Goal: Transaction & Acquisition: Purchase product/service

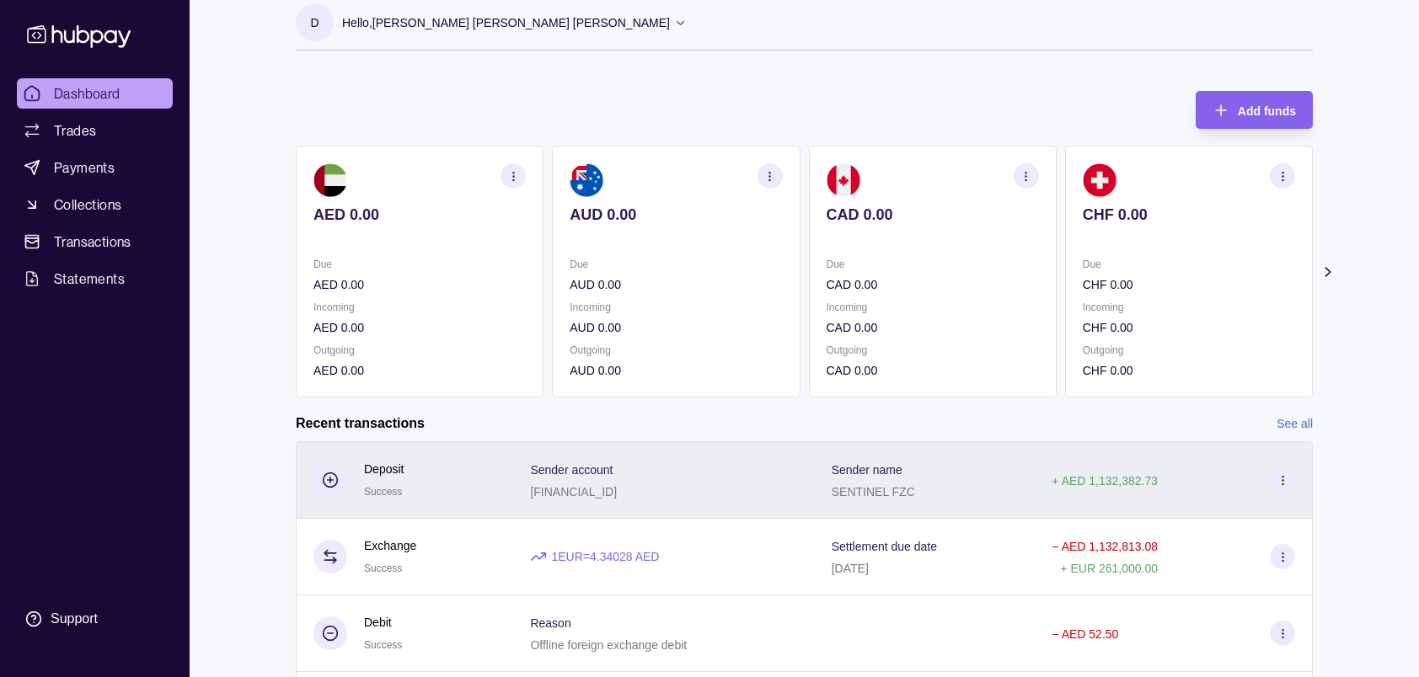
scroll to position [17, 0]
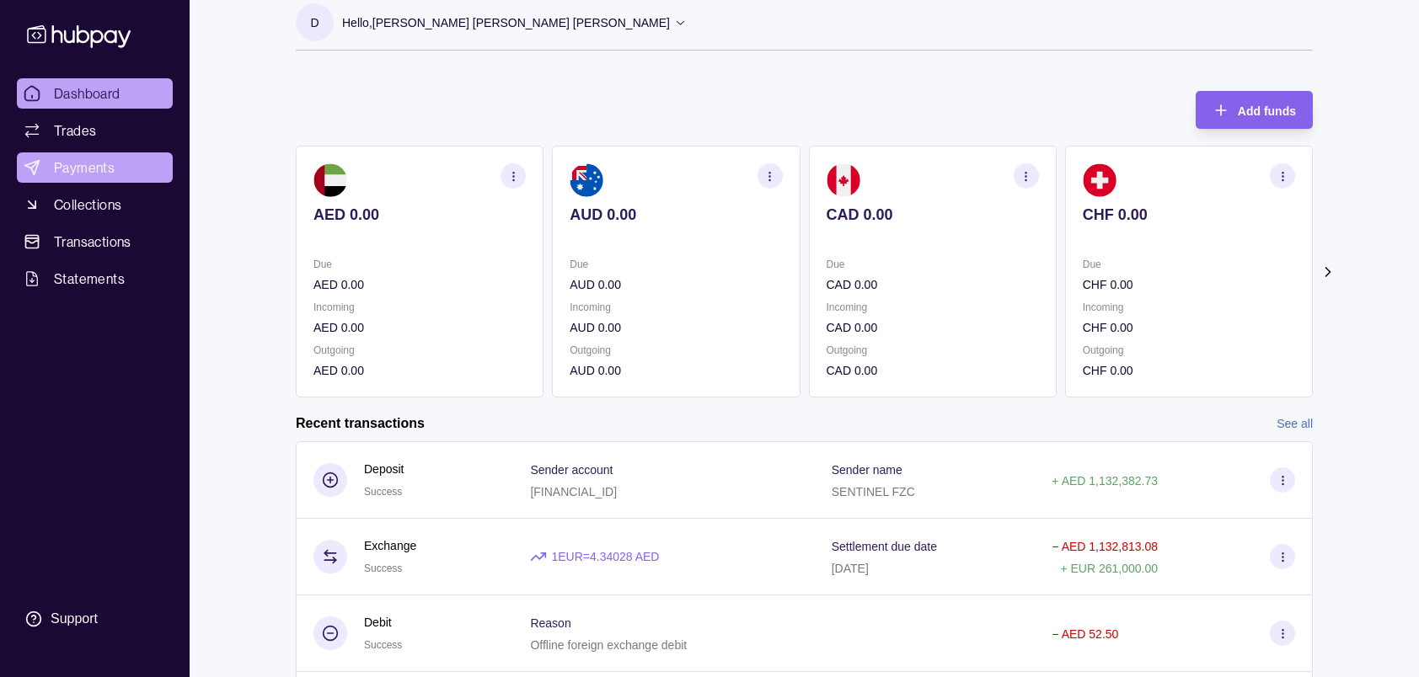
click at [74, 163] on span "Payments" at bounding box center [84, 168] width 61 height 20
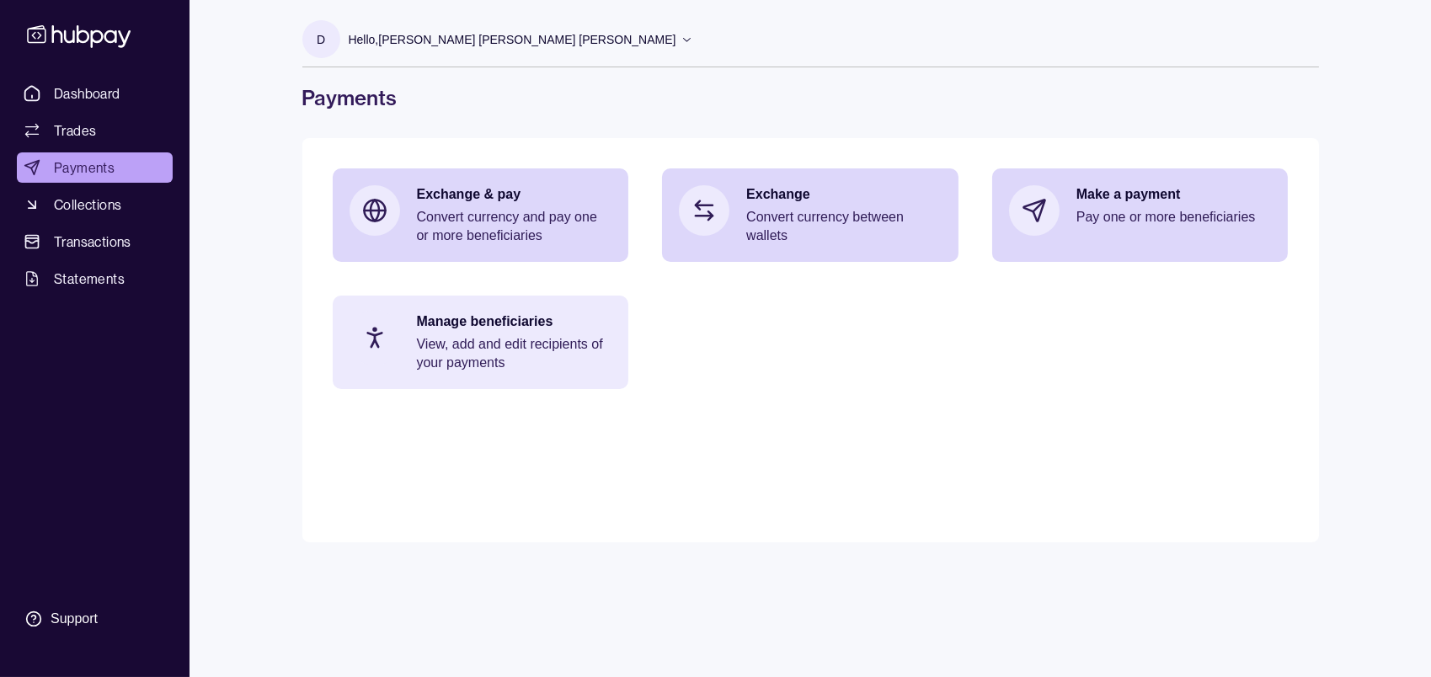
click at [466, 337] on p "View, add and edit recipients of your payments" at bounding box center [514, 353] width 195 height 37
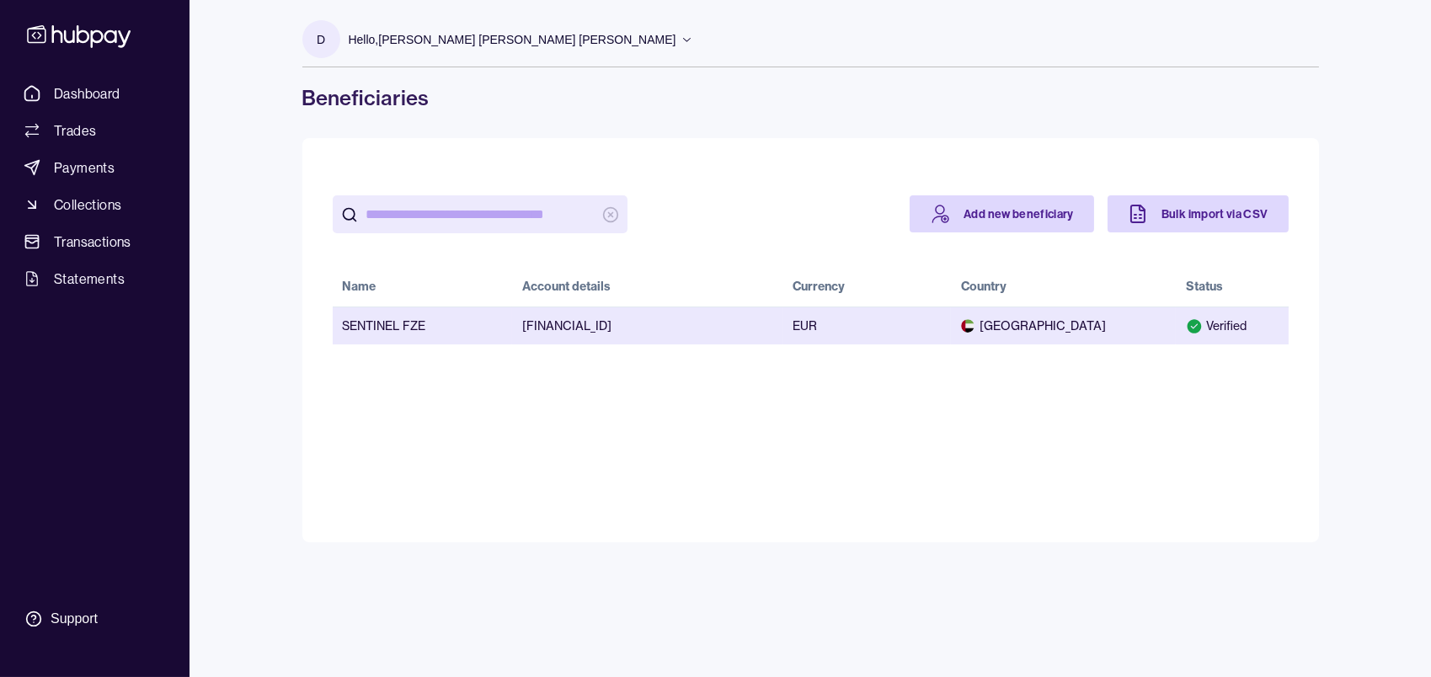
click at [622, 328] on td "AE050230000001002261236" at bounding box center [647, 326] width 270 height 38
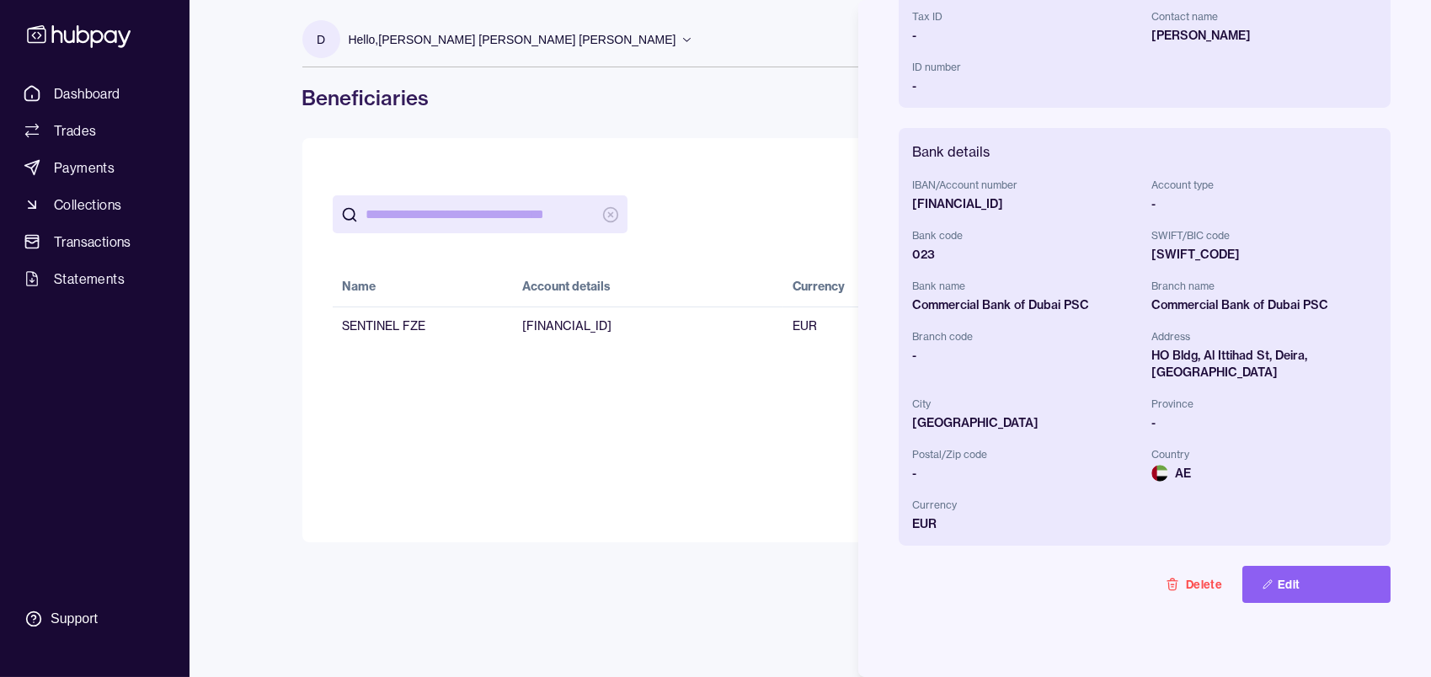
scroll to position [350, 0]
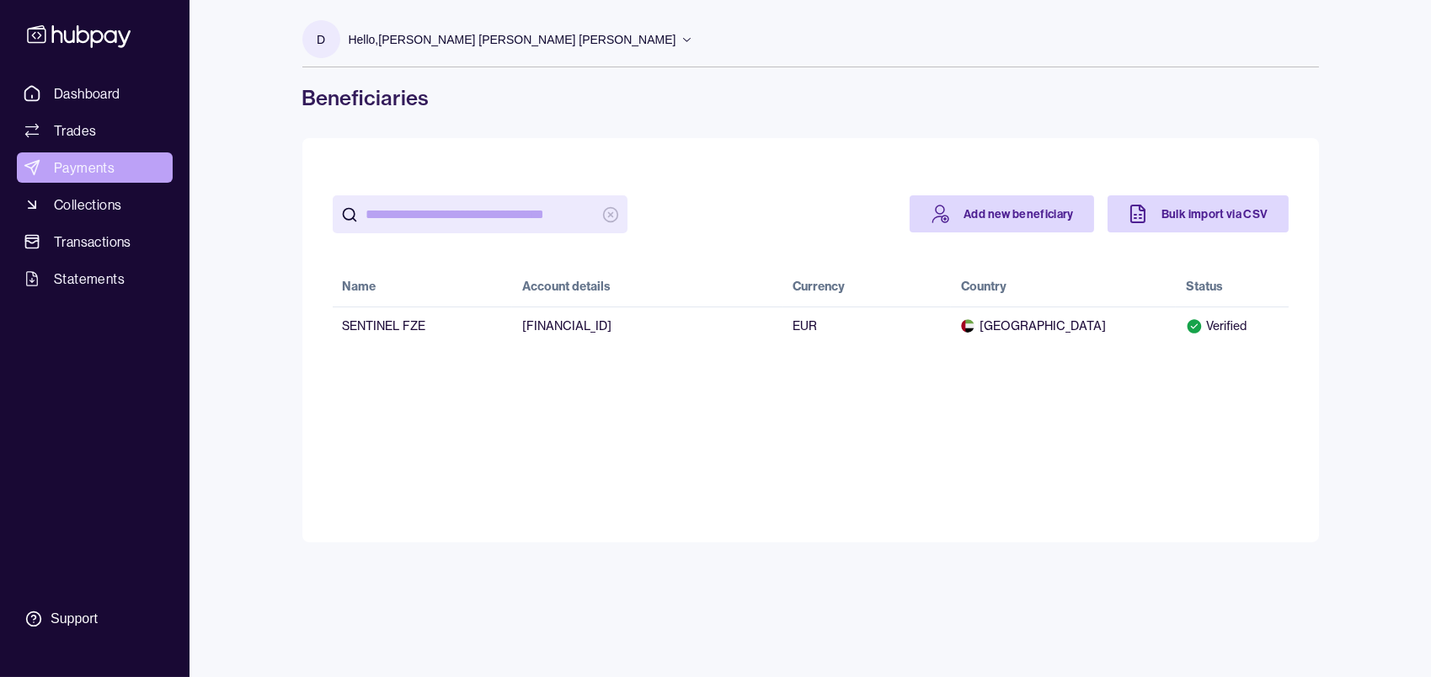
click at [85, 162] on span "Payments" at bounding box center [84, 168] width 61 height 20
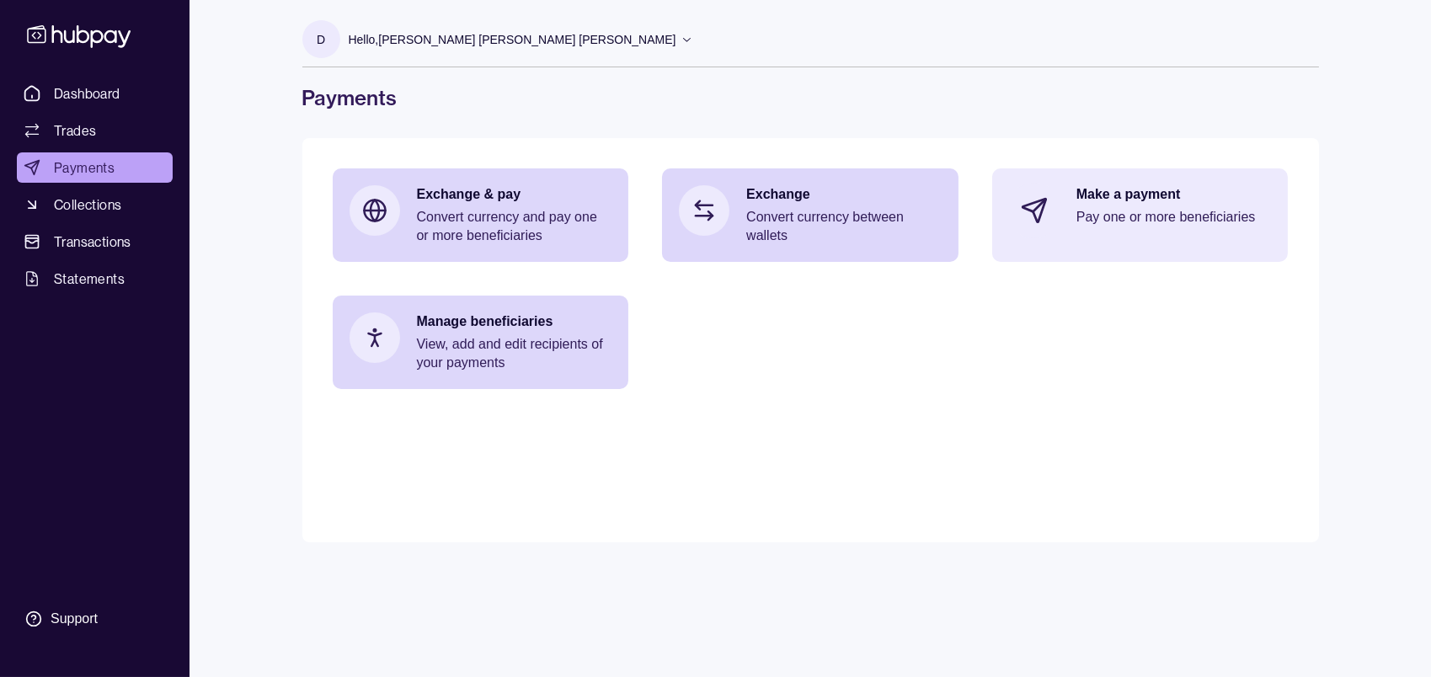
click at [1122, 198] on p "Make a payment" at bounding box center [1174, 194] width 195 height 19
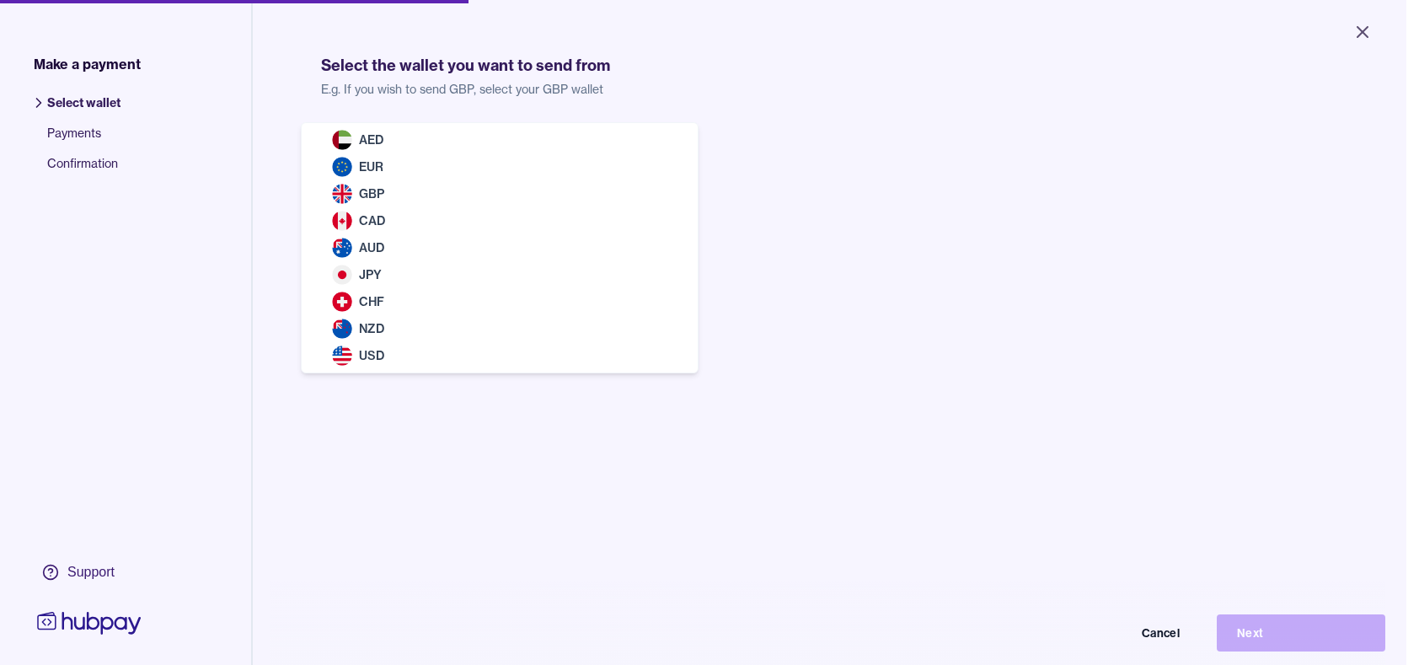
click at [452, 152] on body "Close Make a payment Select wallet Payments Confirmation Support Select the wal…" at bounding box center [703, 332] width 1406 height 665
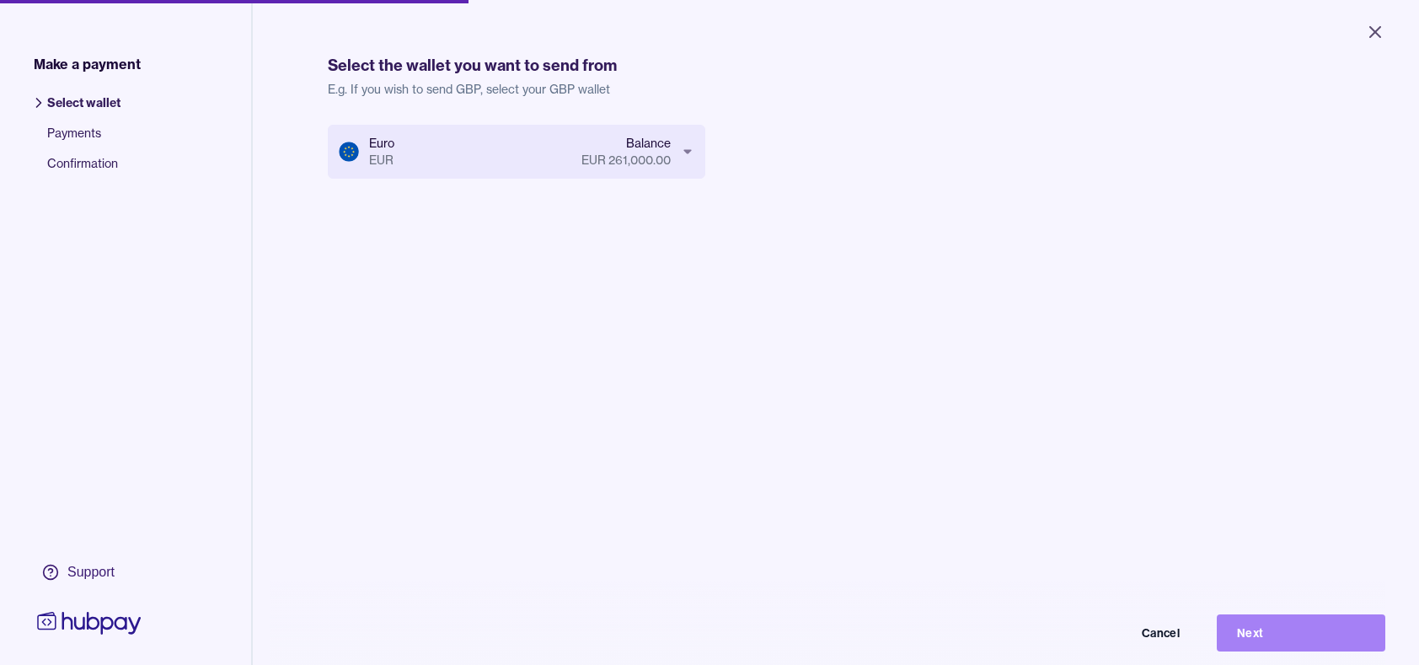
click at [1275, 640] on button "Next" at bounding box center [1301, 632] width 168 height 37
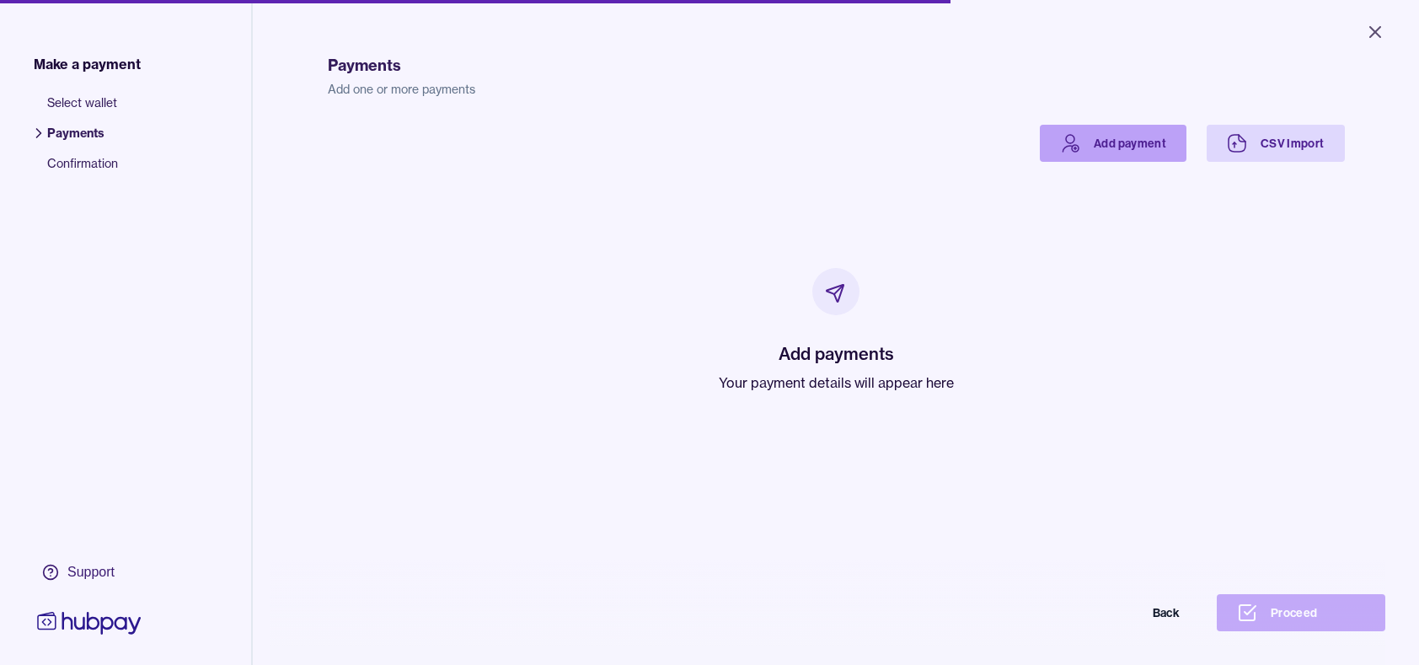
click at [1116, 136] on link "Add payment" at bounding box center [1113, 143] width 147 height 37
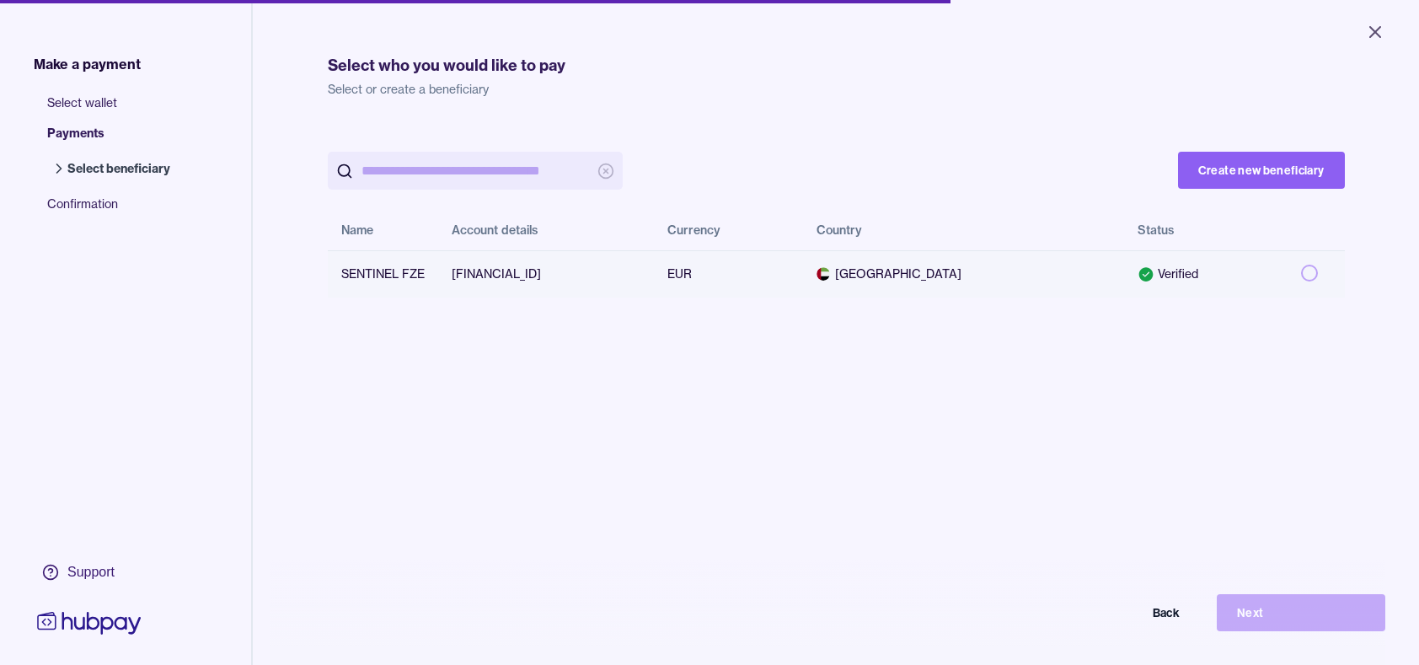
click at [1301, 271] on button "button" at bounding box center [1309, 273] width 17 height 17
click at [1275, 614] on button "Next" at bounding box center [1301, 612] width 168 height 37
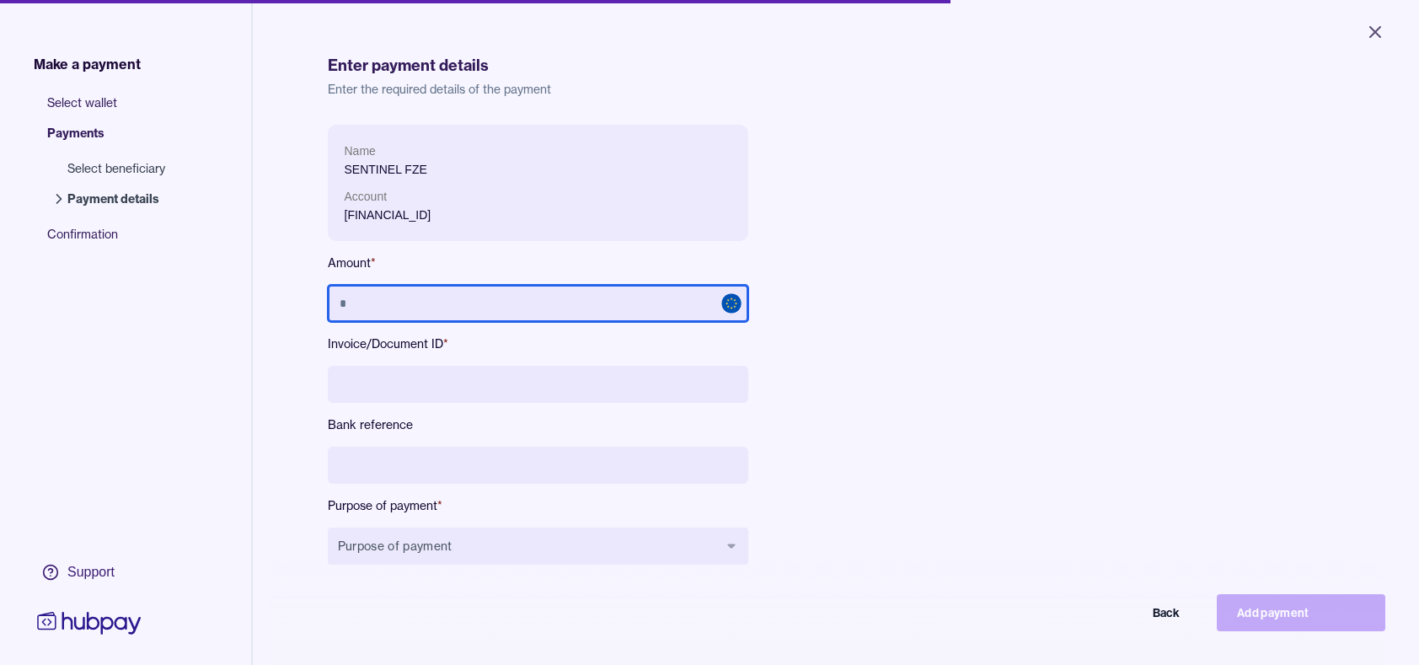
click at [426, 307] on input "text" at bounding box center [538, 303] width 420 height 37
click at [395, 297] on input "text" at bounding box center [538, 303] width 420 height 37
click at [1046, 34] on div "Enter payment details Enter the required details of the payment" at bounding box center [836, 63] width 1017 height 67
click at [413, 307] on input "text" at bounding box center [538, 303] width 420 height 37
click at [1177, 251] on form "Name SENTINEL FZE Account AE050230000001002261236 Amount * Invoice/Document ID …" at bounding box center [836, 358] width 1017 height 467
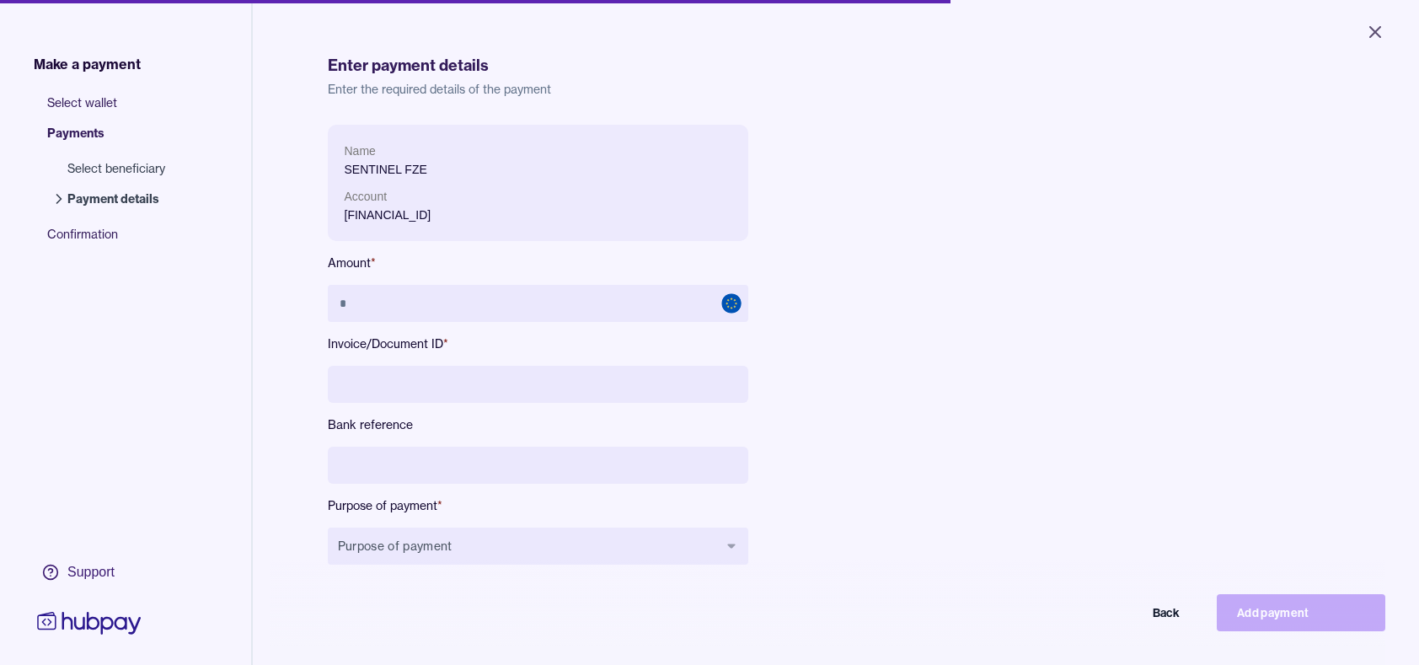
drag, startPoint x: 398, startPoint y: 299, endPoint x: 871, endPoint y: 327, distance: 474.3
click at [871, 327] on div "Name SENTINEL FZE Account AE050230000001002261236 Amount * Invoice/Document ID …" at bounding box center [705, 358] width 755 height 467
click at [1182, 621] on button "Back" at bounding box center [1115, 612] width 168 height 37
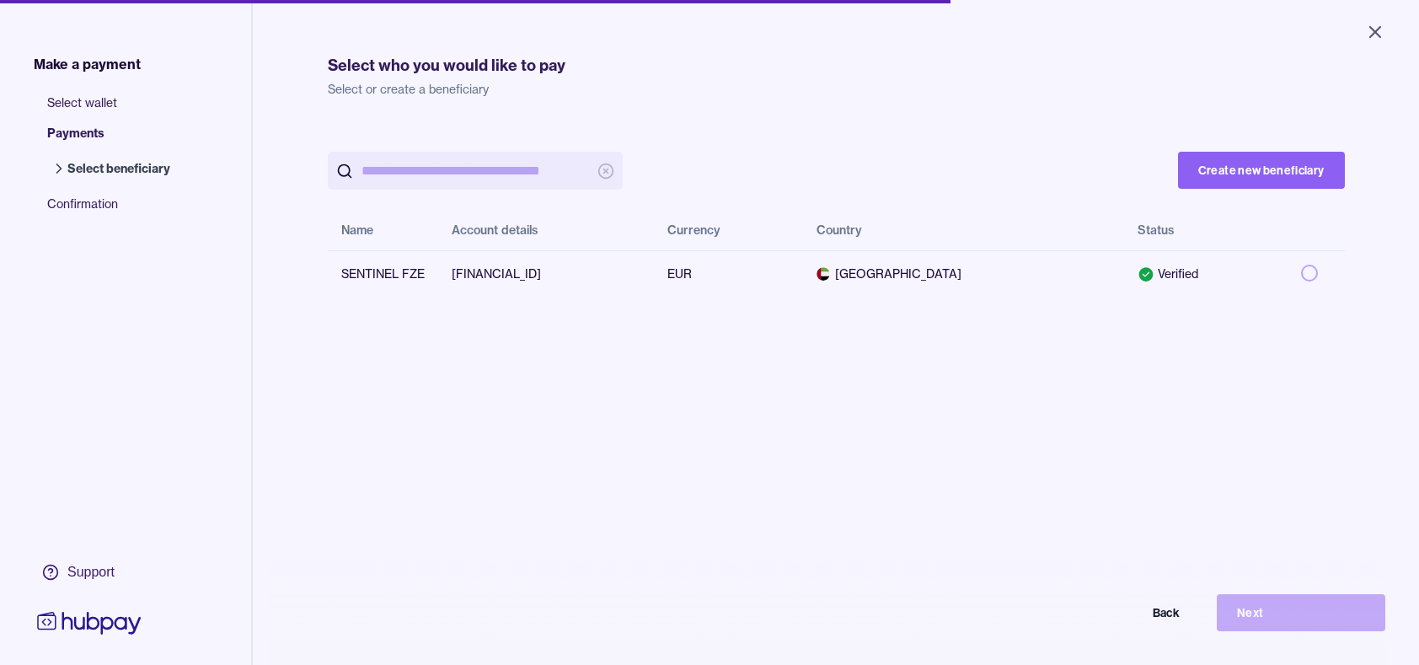
click at [1182, 621] on button "Back" at bounding box center [1115, 612] width 168 height 37
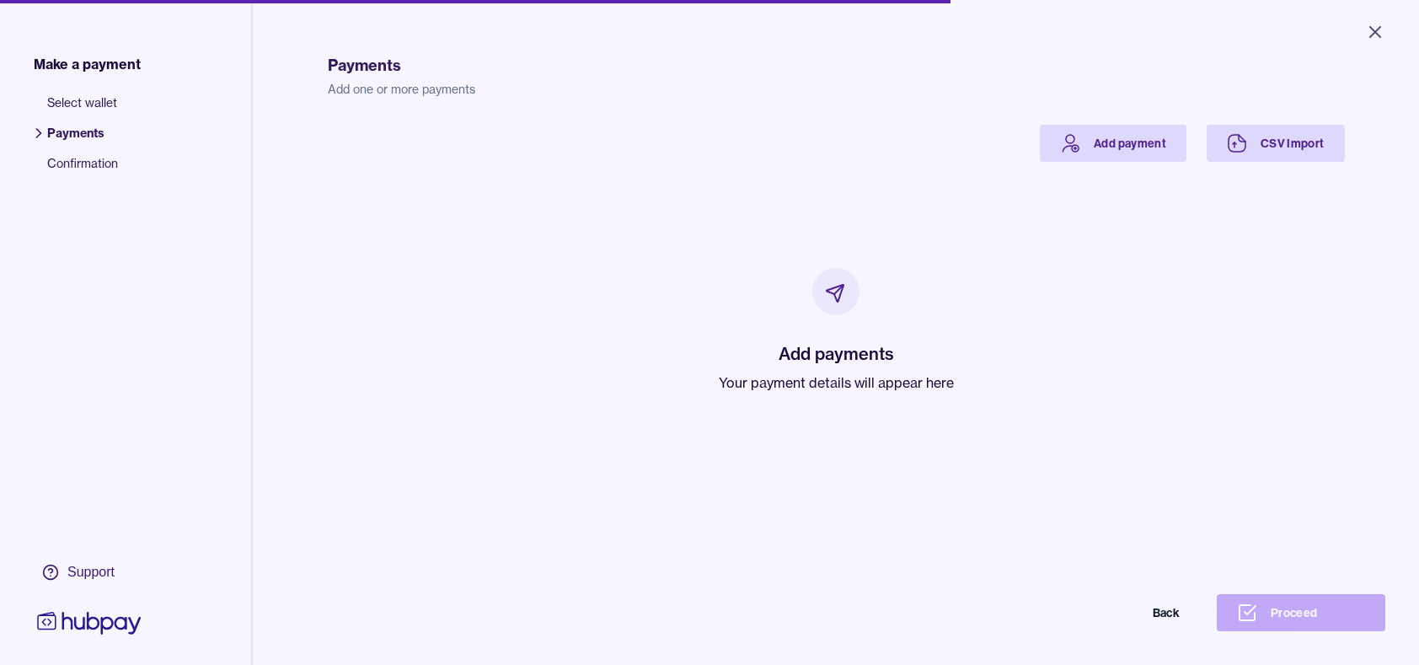
click at [1182, 621] on button "Back" at bounding box center [1115, 612] width 168 height 37
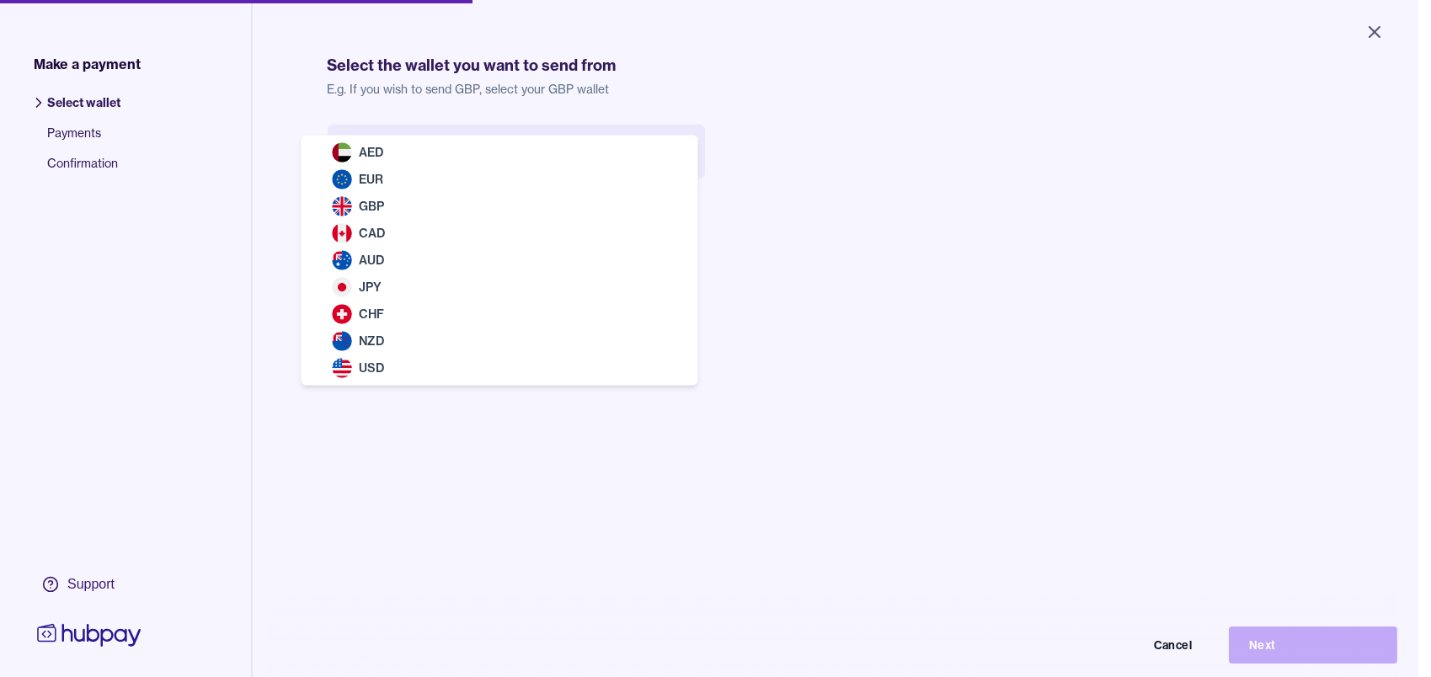
click at [571, 165] on body "Close Make a payment Select wallet Payments Confirmation Support Select the wal…" at bounding box center [709, 338] width 1419 height 677
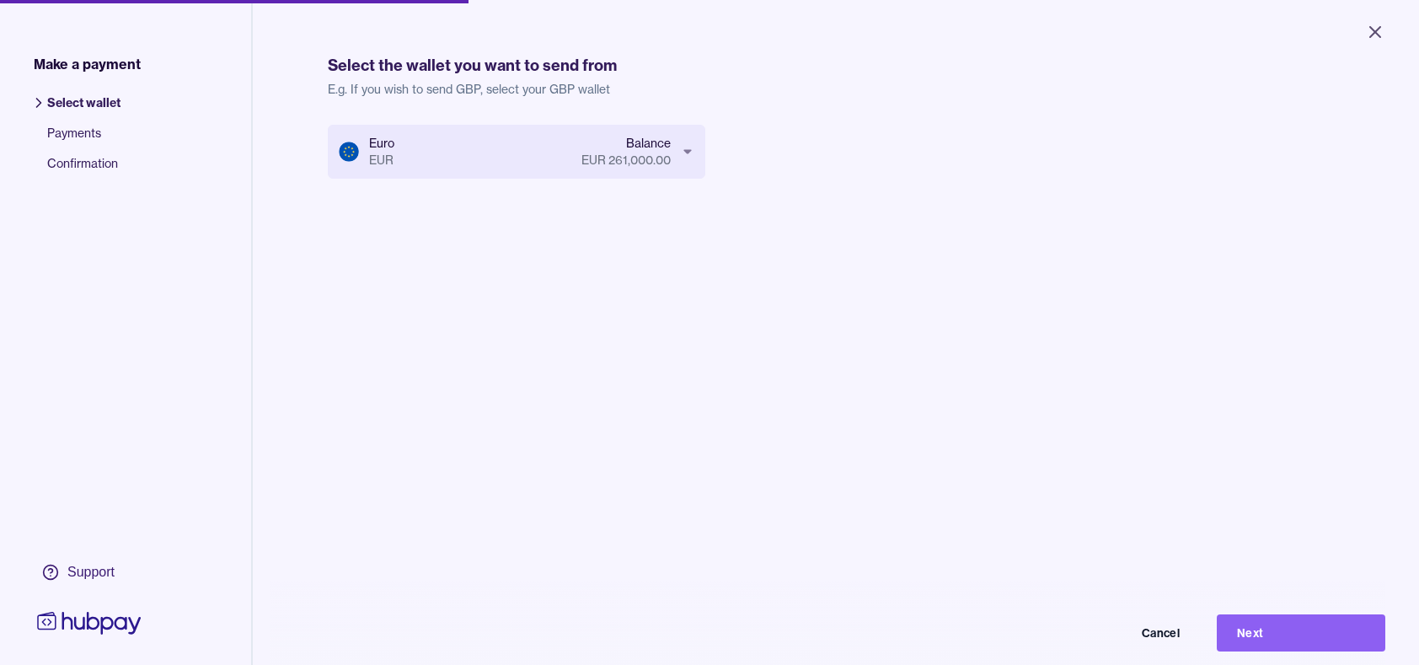
click at [762, 383] on div "Euro EUR Balance EUR 261,000.00 Cancel Next" at bounding box center [836, 457] width 1017 height 665
click at [1283, 644] on button "Next" at bounding box center [1301, 632] width 168 height 37
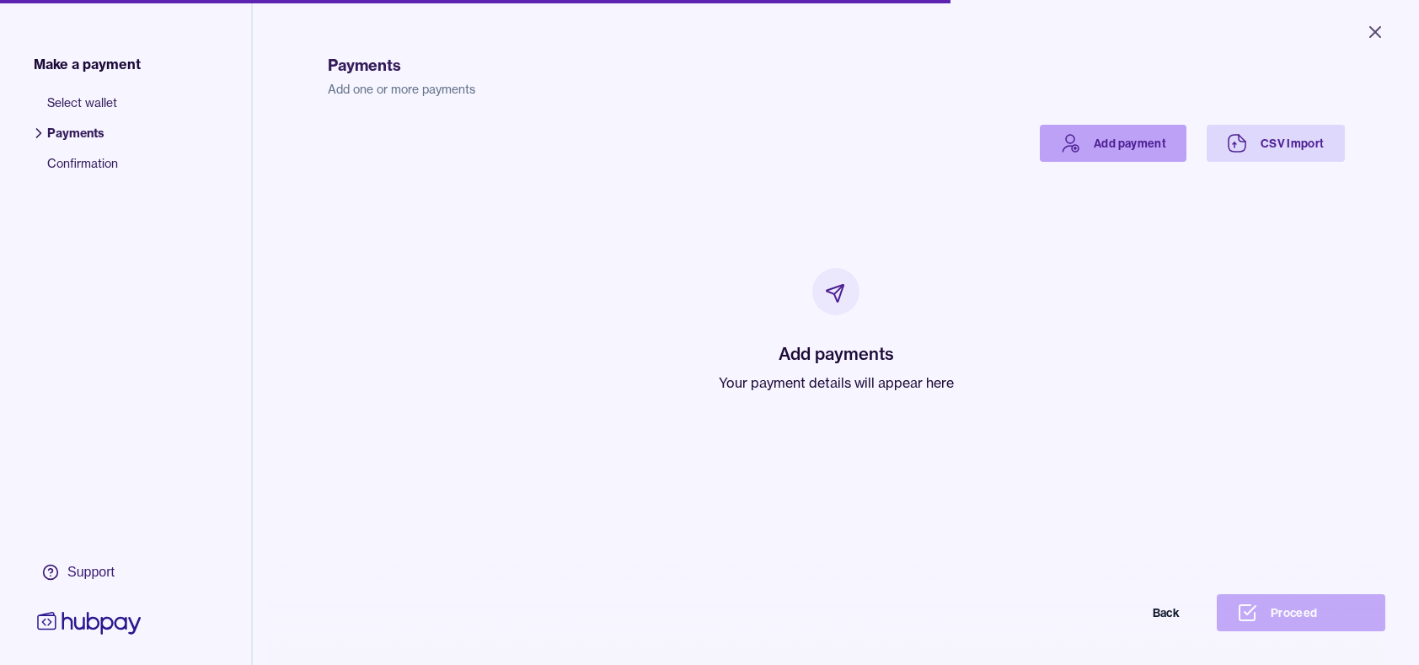
click at [1116, 143] on link "Add payment" at bounding box center [1113, 143] width 147 height 37
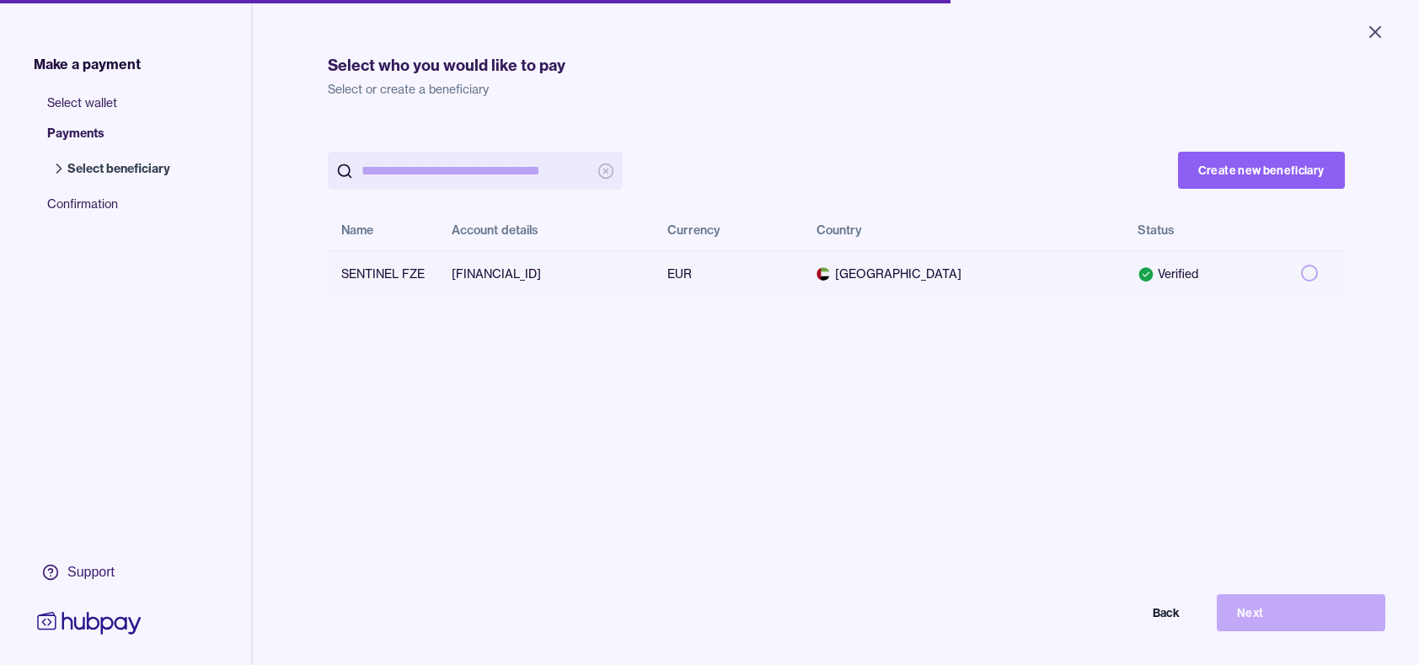
click at [1306, 266] on button "button" at bounding box center [1309, 273] width 17 height 17
click at [1279, 618] on button "Next" at bounding box center [1301, 612] width 168 height 37
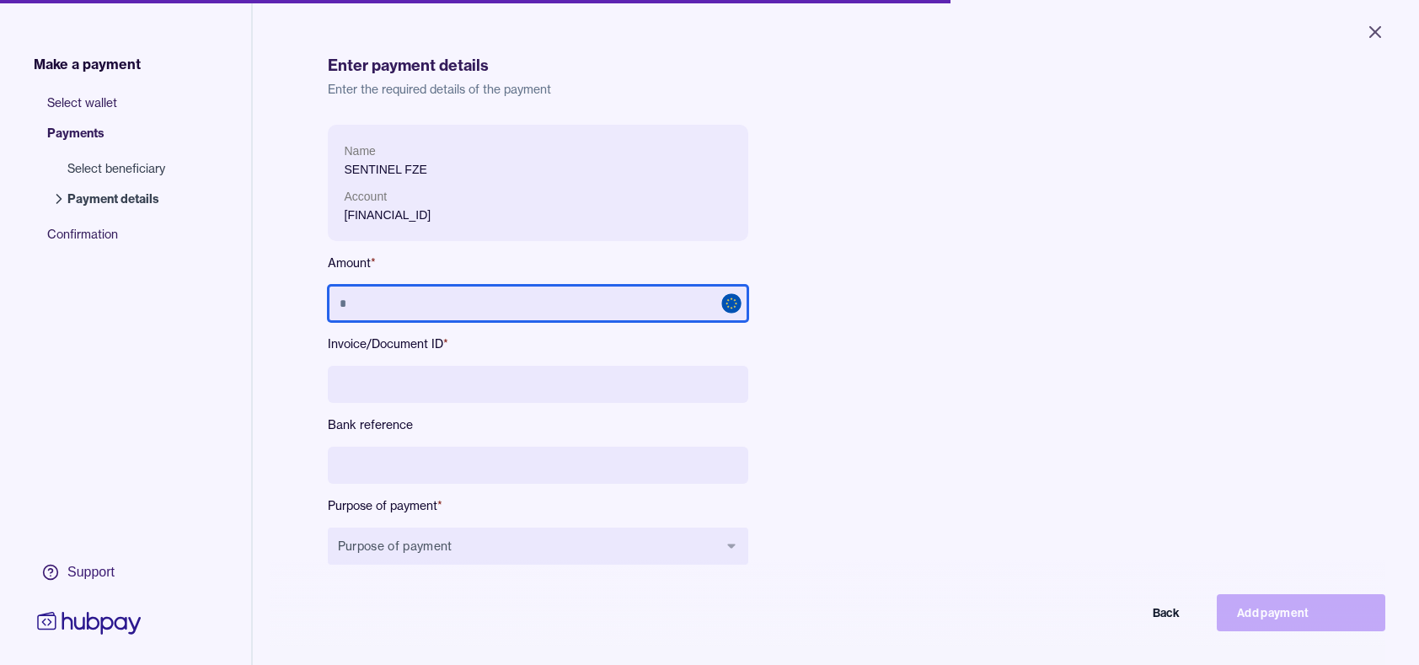
click at [459, 302] on input "text" at bounding box center [538, 303] width 420 height 37
click at [723, 300] on span at bounding box center [731, 303] width 20 height 20
click at [597, 294] on input "text" at bounding box center [538, 303] width 420 height 37
click at [379, 303] on input "text" at bounding box center [538, 303] width 420 height 37
type input "*******"
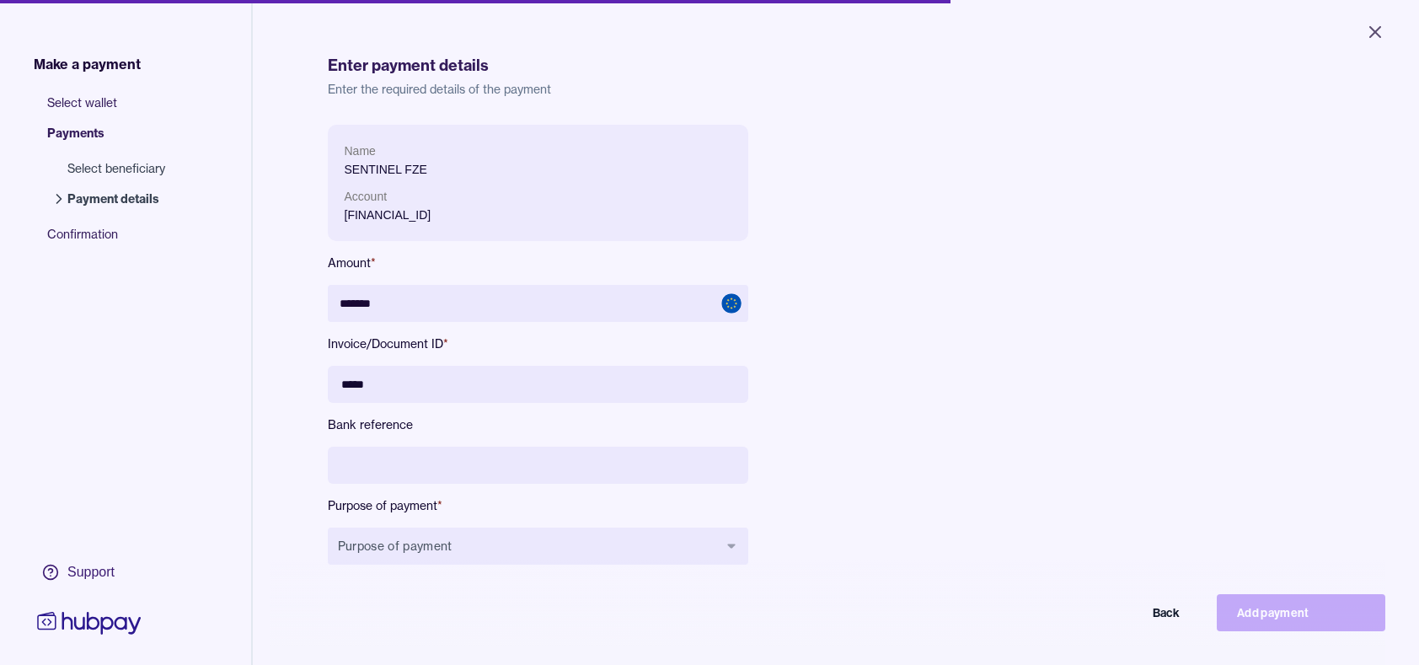
type input "*****"
click at [357, 459] on input at bounding box center [538, 465] width 420 height 37
type input "*"
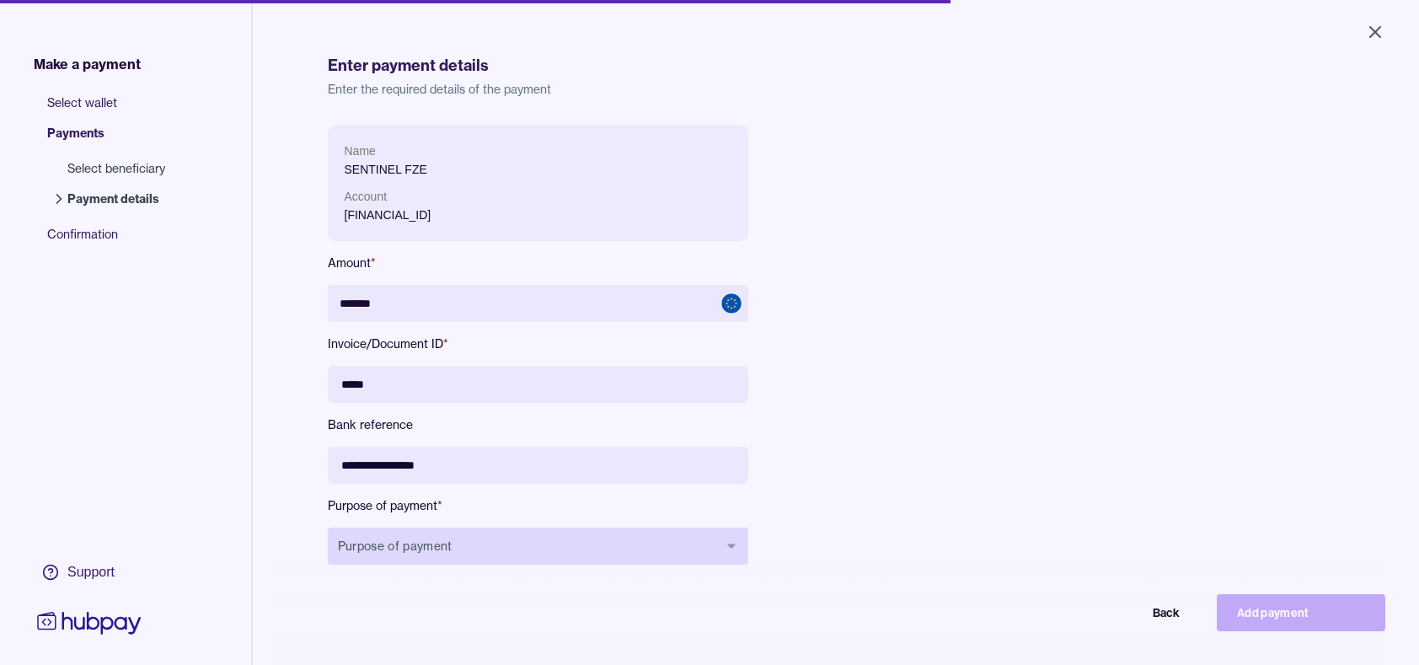
type input "**********"
click at [457, 546] on button "Purpose of payment" at bounding box center [538, 545] width 420 height 37
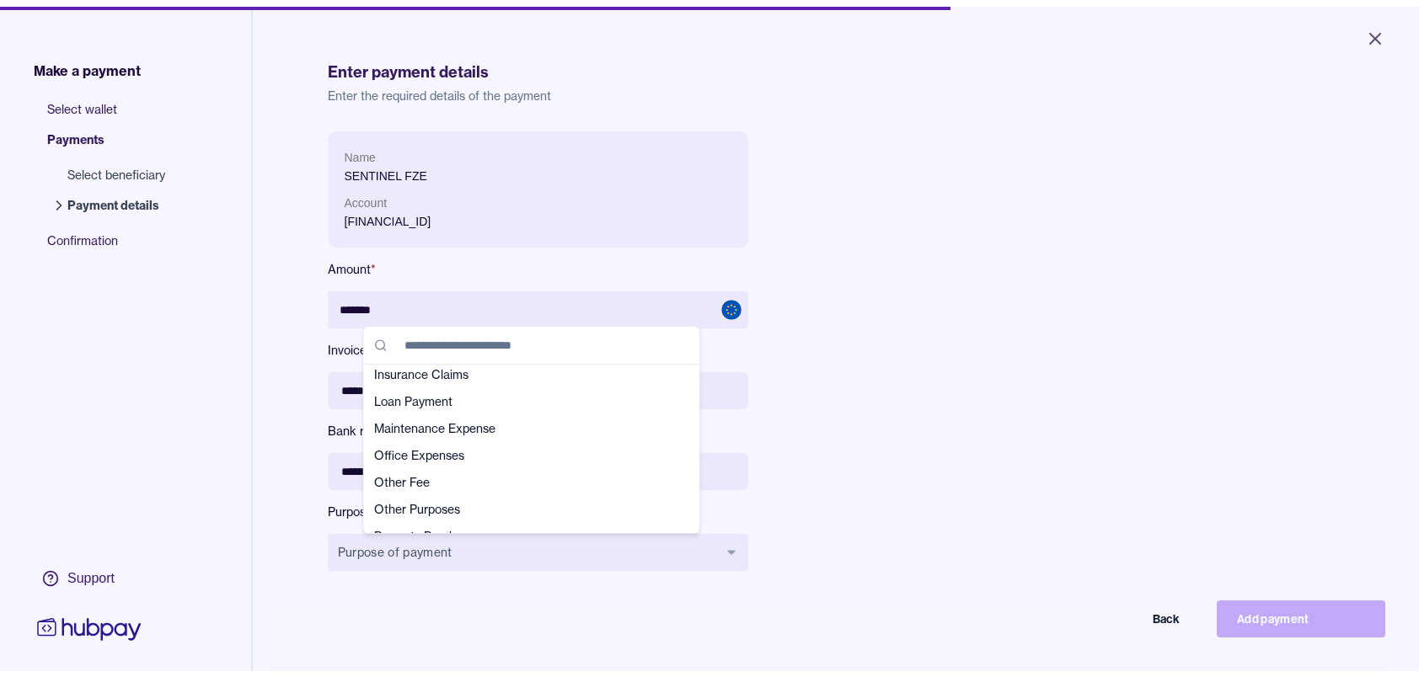
scroll to position [337, 0]
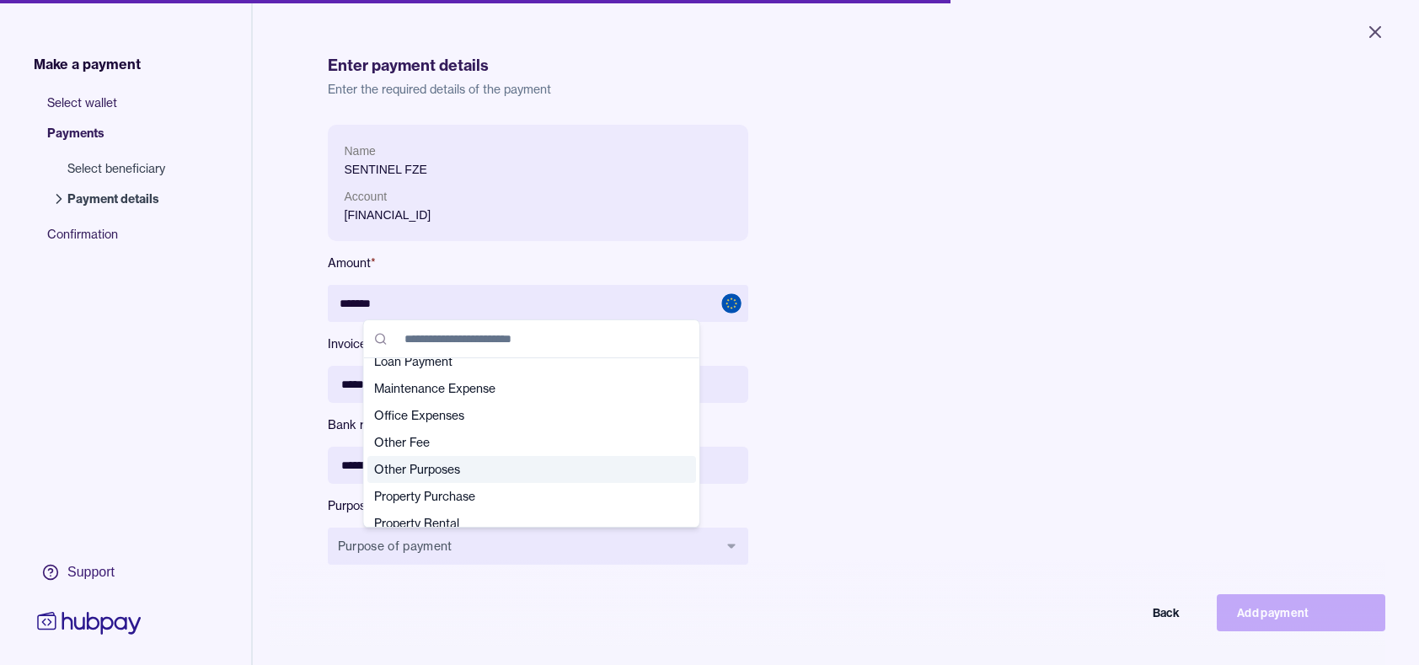
click at [478, 461] on span "Other Purposes" at bounding box center [521, 469] width 295 height 17
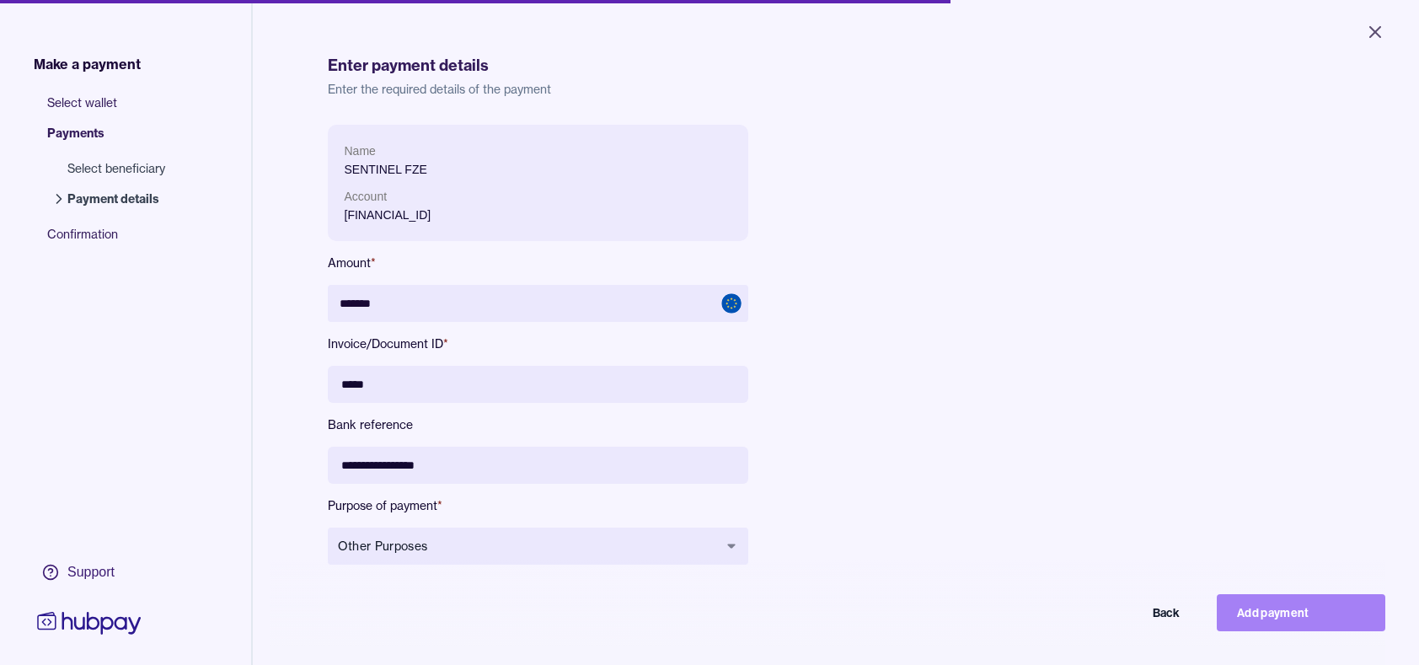
click at [1296, 618] on button "Add payment" at bounding box center [1301, 612] width 168 height 37
type input "******"
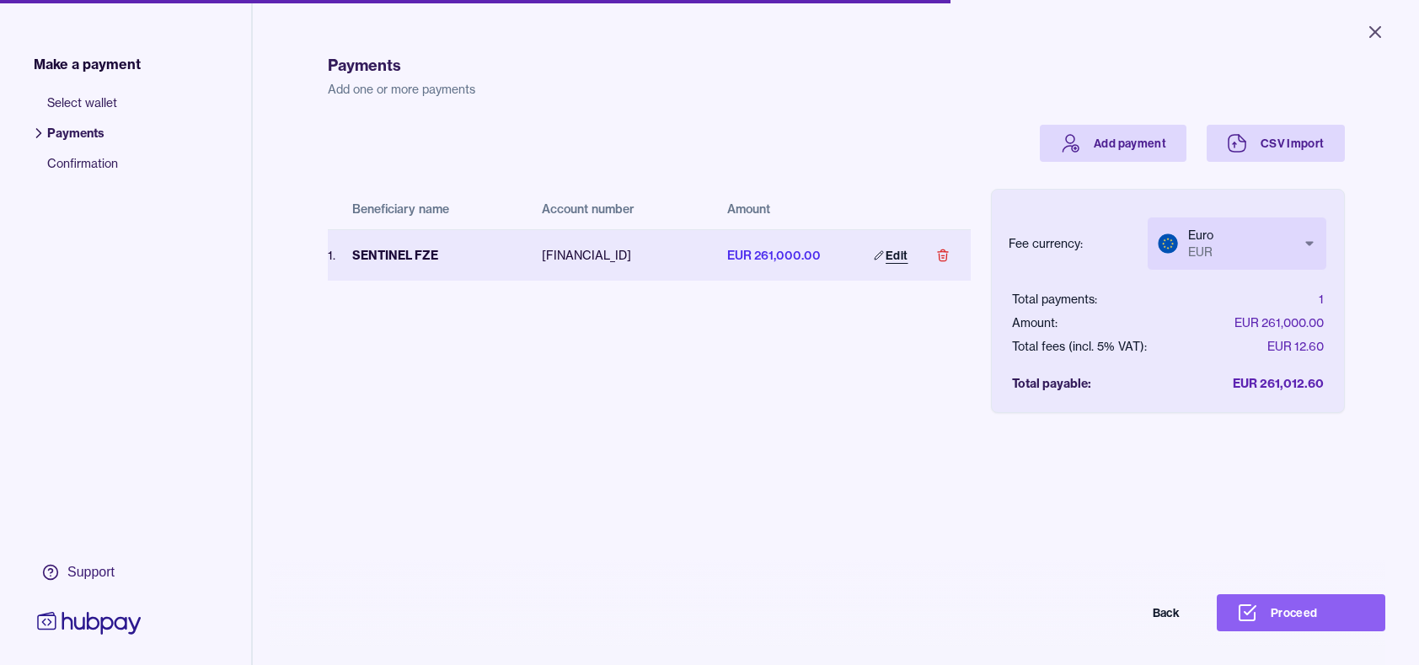
click at [885, 249] on link "Edit" at bounding box center [890, 255] width 74 height 37
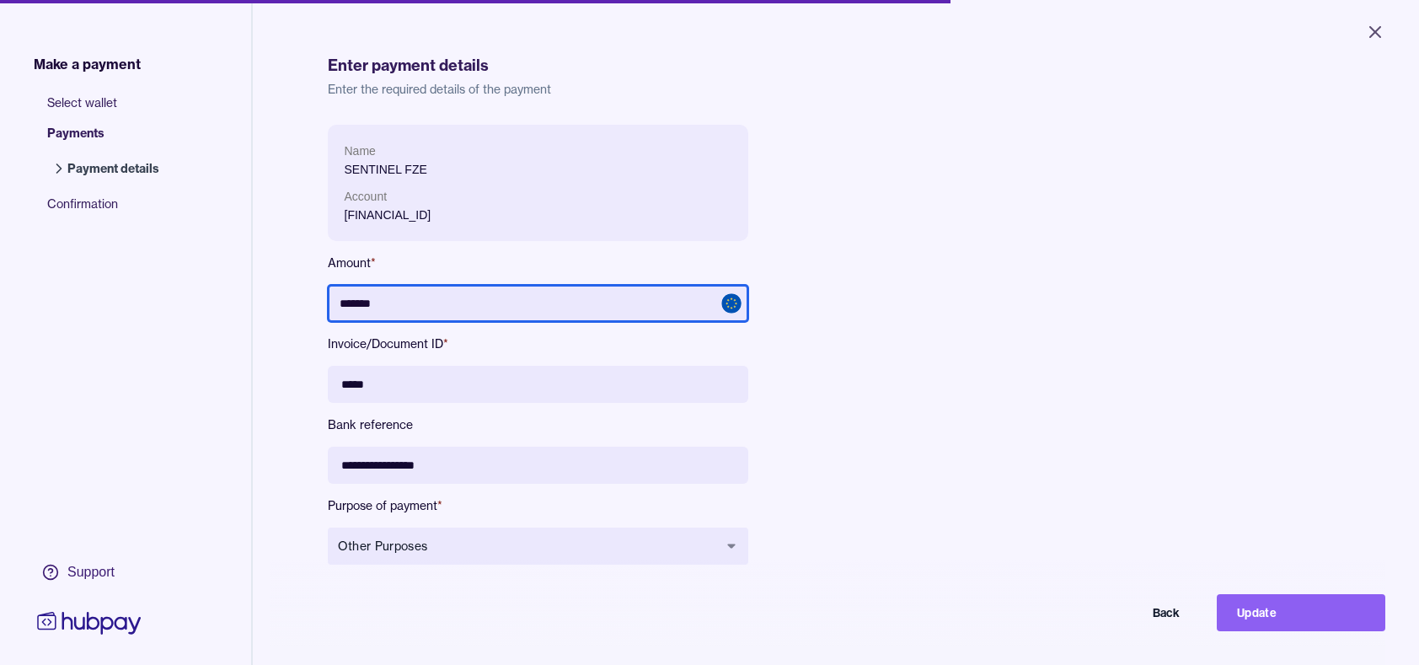
drag, startPoint x: 405, startPoint y: 294, endPoint x: 302, endPoint y: 292, distance: 102.8
click at [302, 292] on div "**********" at bounding box center [836, 405] width 1084 height 810
paste input "***"
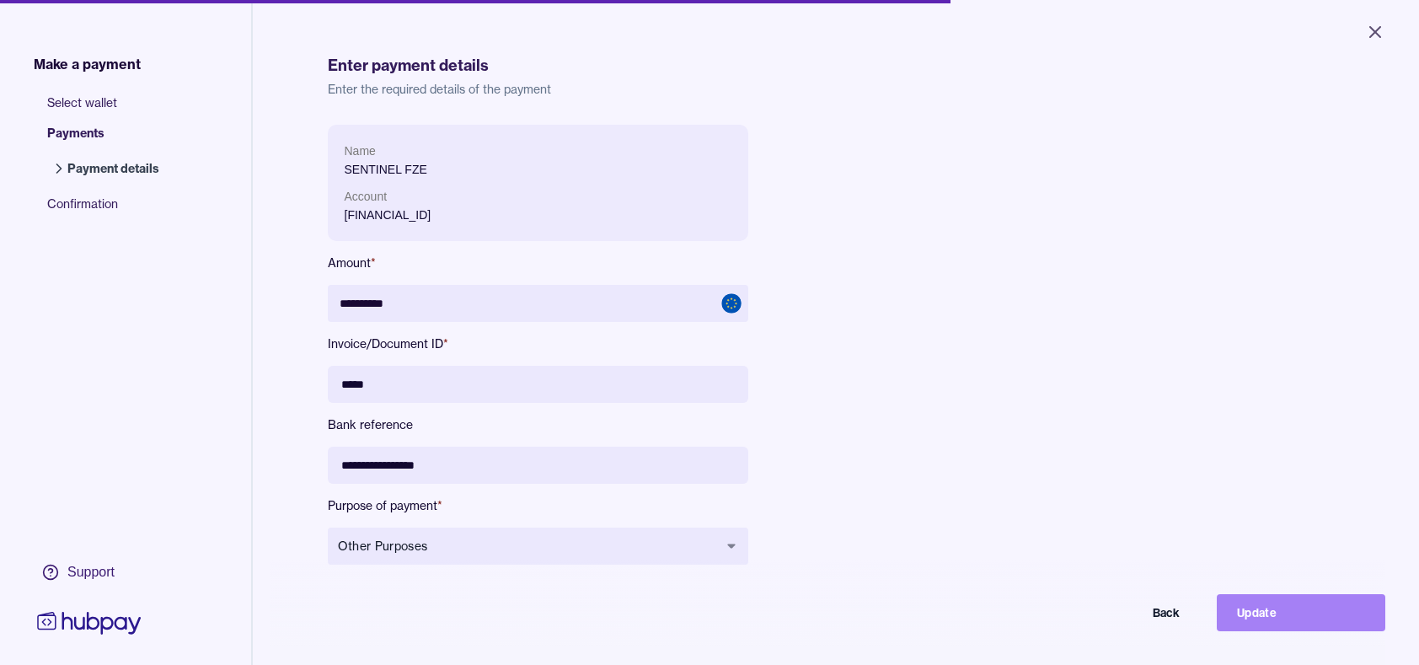
click at [1297, 620] on button "Update" at bounding box center [1301, 612] width 168 height 37
type input "********"
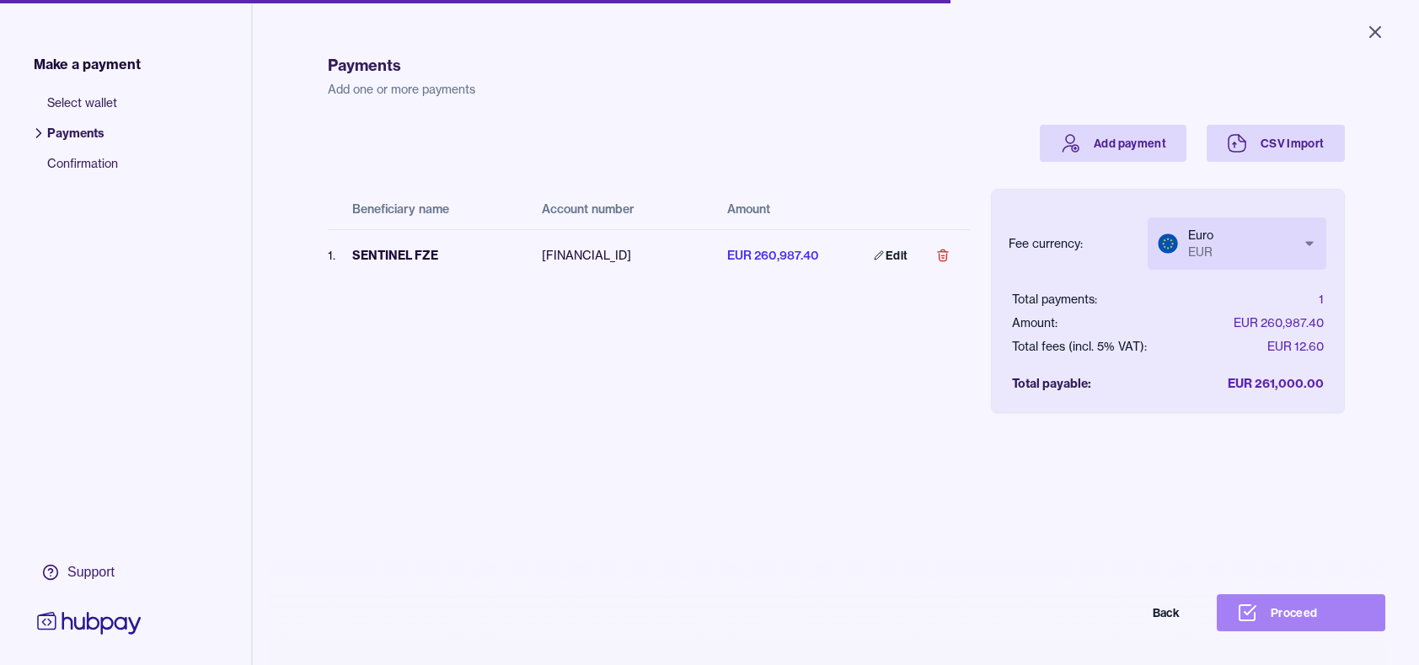
click at [1302, 617] on button "Proceed" at bounding box center [1301, 612] width 168 height 37
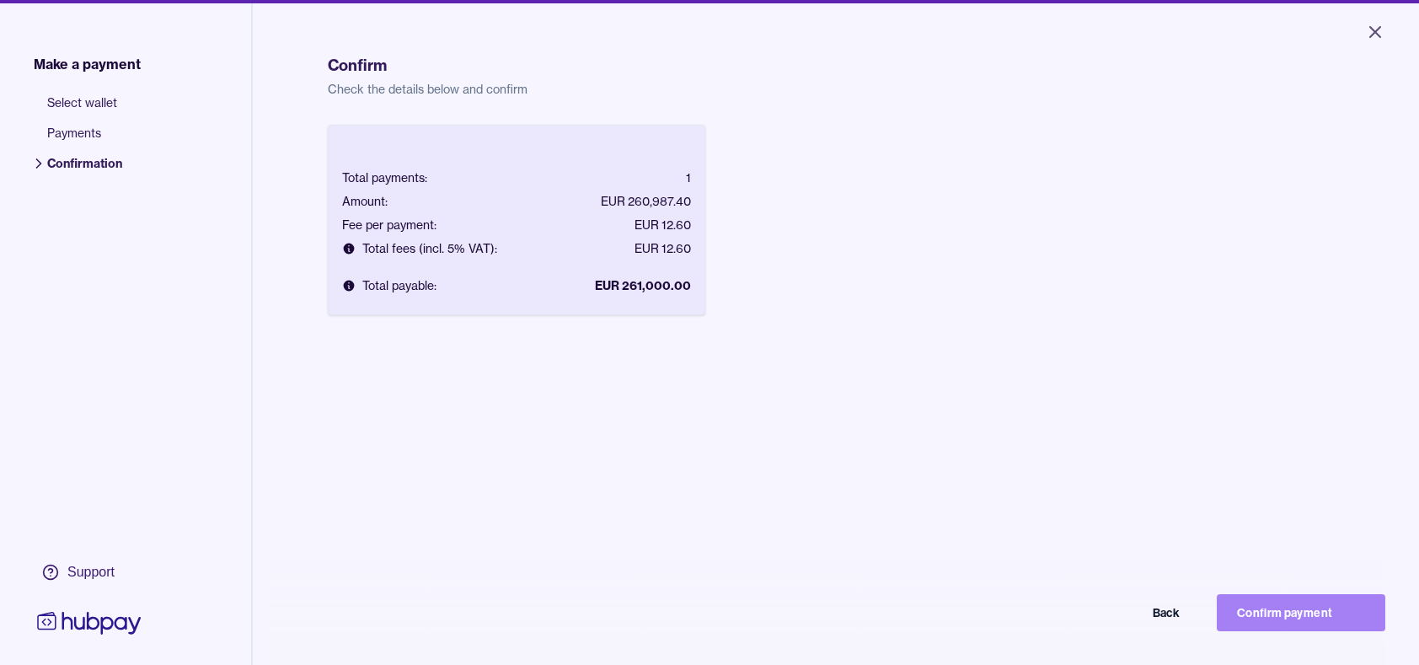
click at [1301, 615] on button "Confirm payment" at bounding box center [1301, 612] width 168 height 37
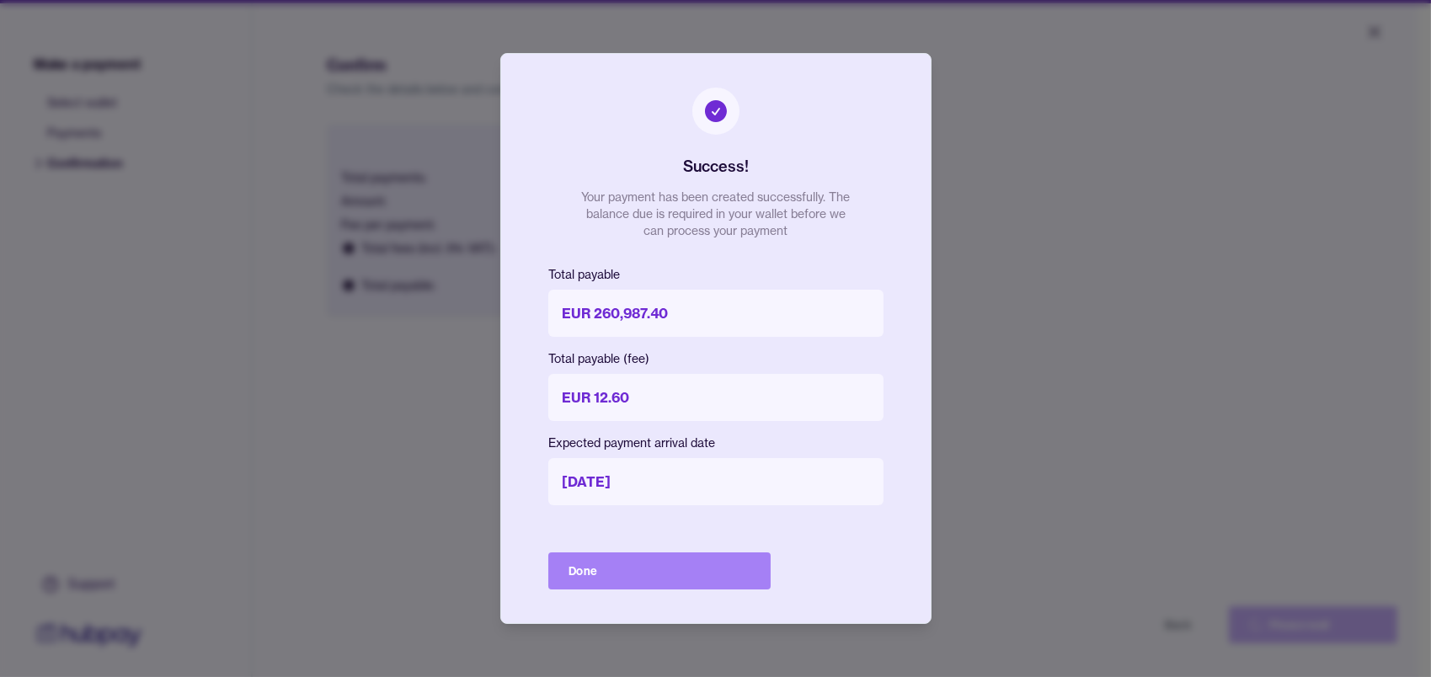
click at [605, 565] on button "Done" at bounding box center [659, 571] width 222 height 37
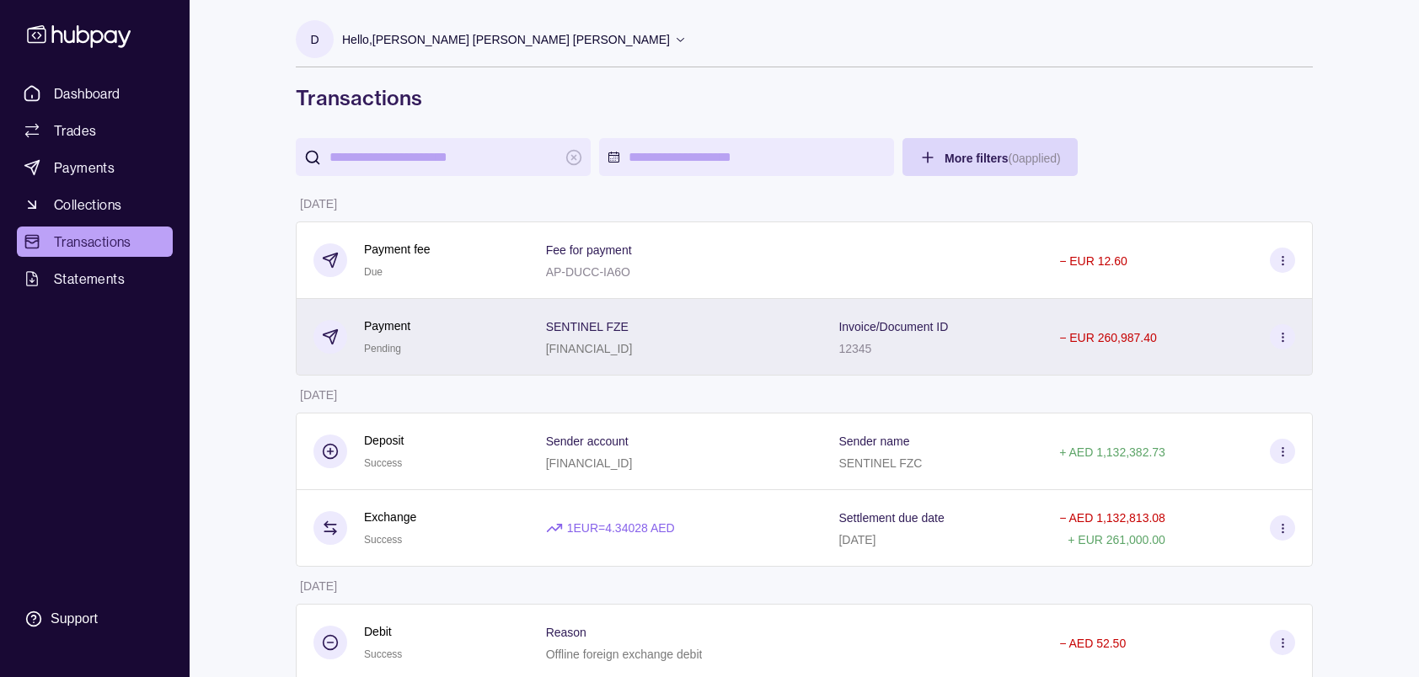
click at [1282, 332] on icon at bounding box center [1282, 337] width 13 height 13
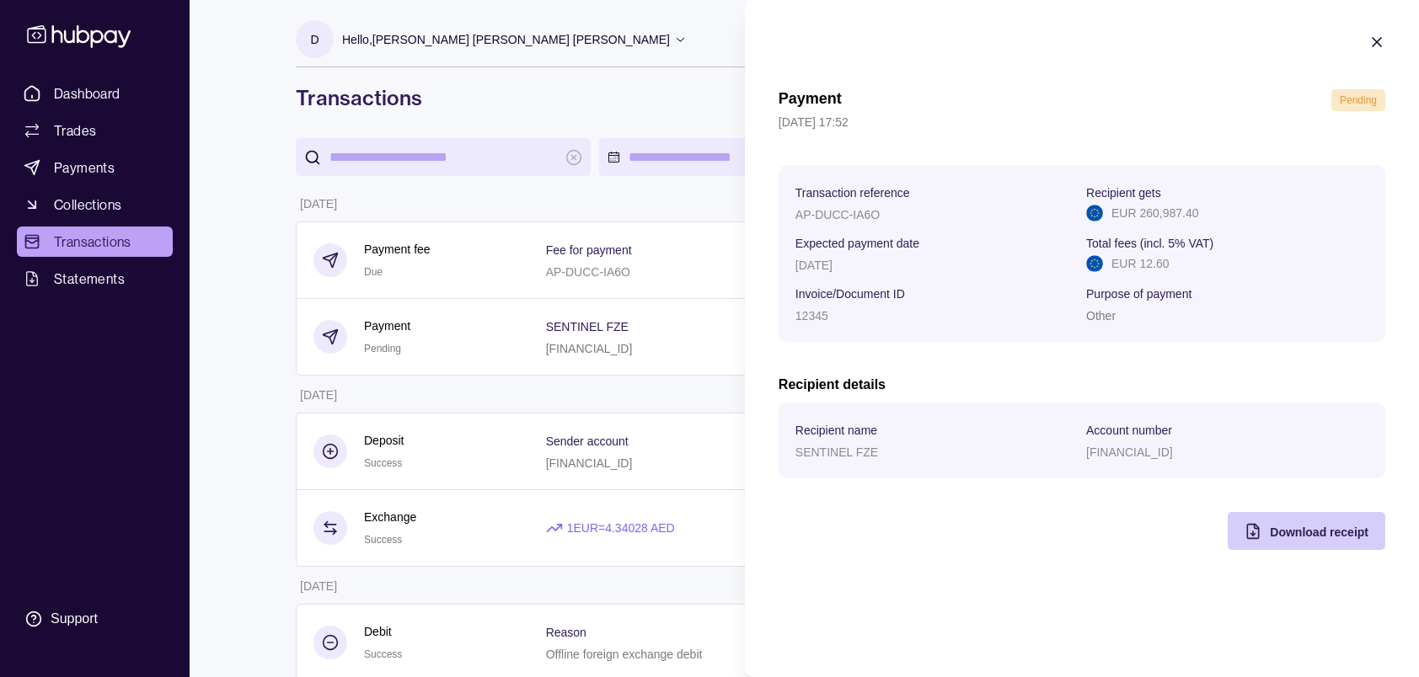
click at [1292, 521] on div "Download receipt" at bounding box center [1293, 531] width 149 height 38
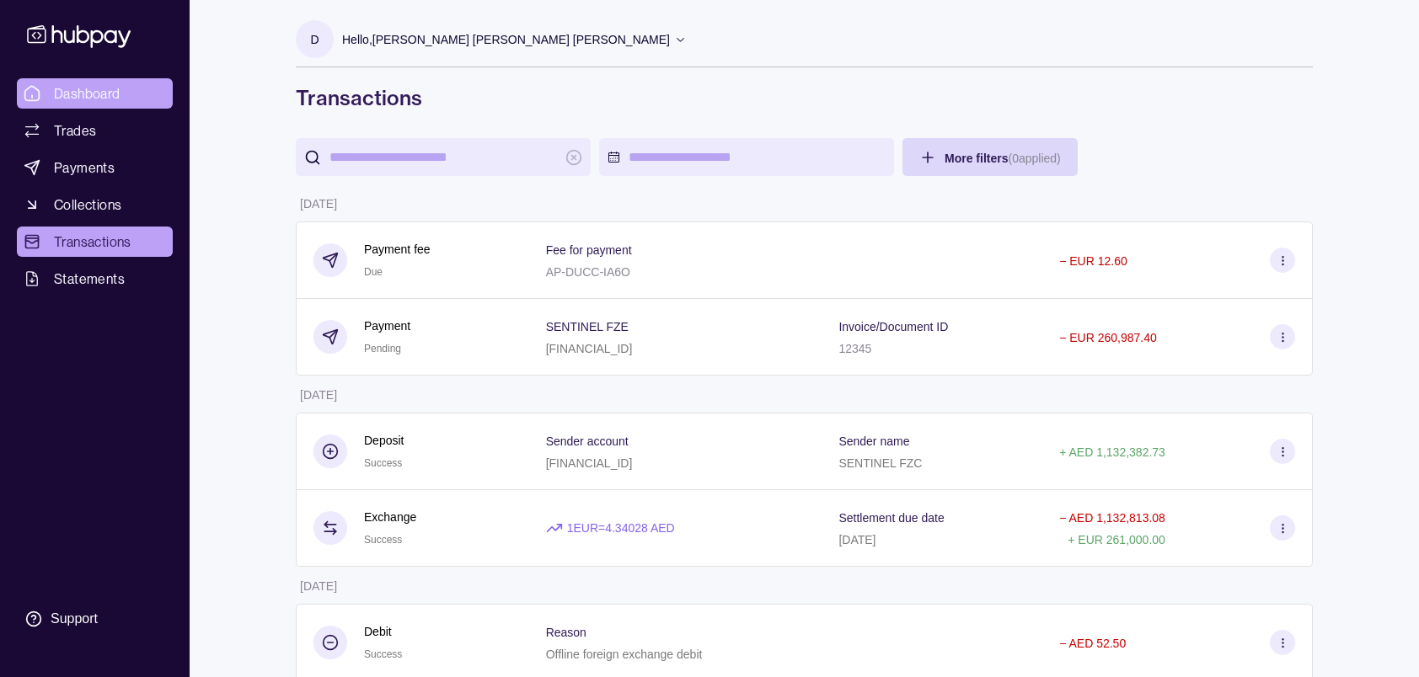
click at [91, 91] on span "Dashboard" at bounding box center [87, 93] width 67 height 20
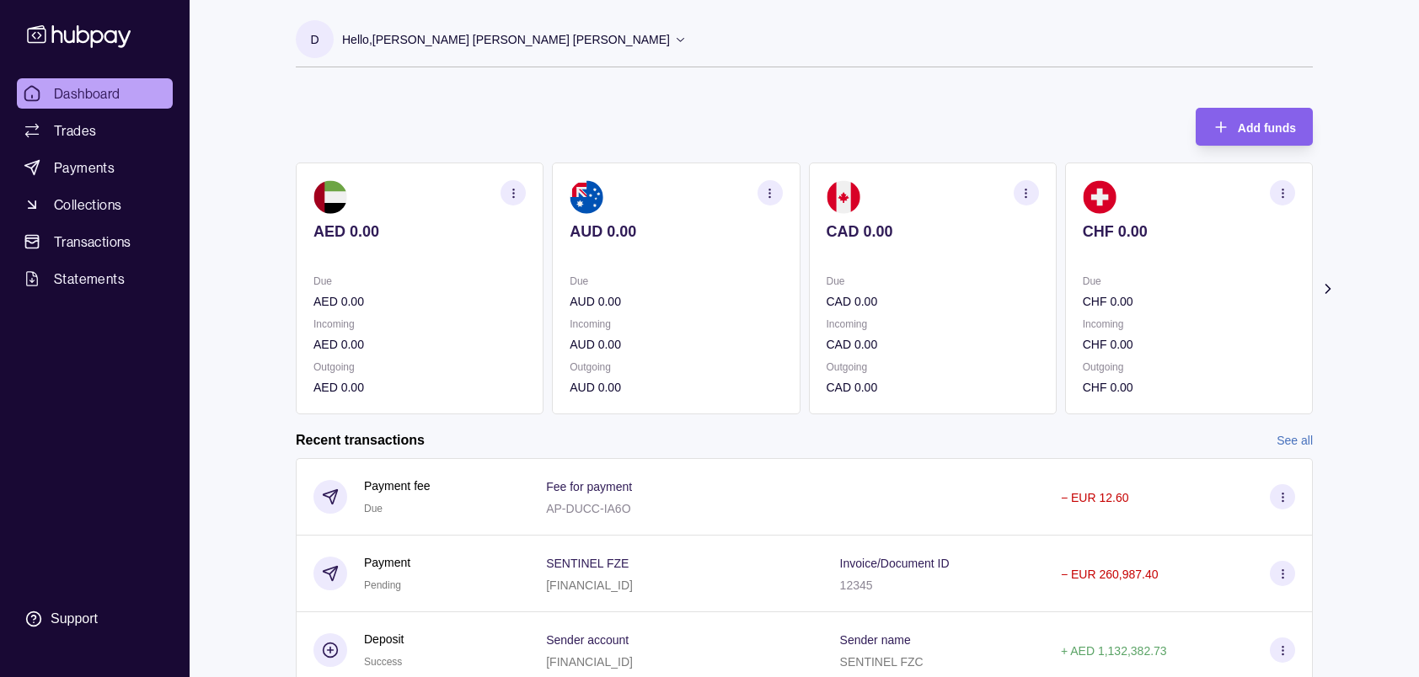
click at [776, 185] on section "button" at bounding box center [769, 192] width 25 height 25
click at [868, 109] on div "Add funds AED 0.00 Due AED 0.00 Incoming AED 0.00 Outgoing AED 0.00 AUD 0.00 Du…" at bounding box center [804, 253] width 1017 height 324
click at [1330, 291] on icon at bounding box center [1327, 289] width 17 height 17
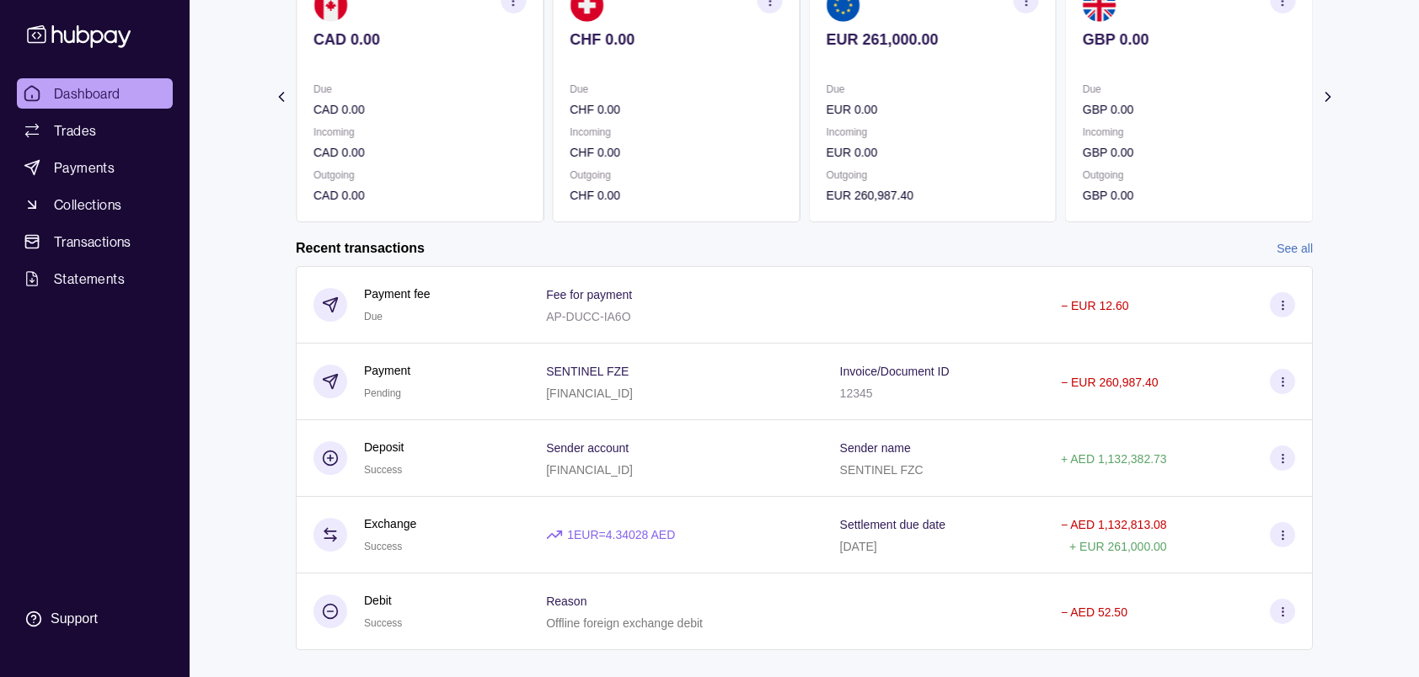
scroll to position [220, 0]
